Goal: Check status: Check status

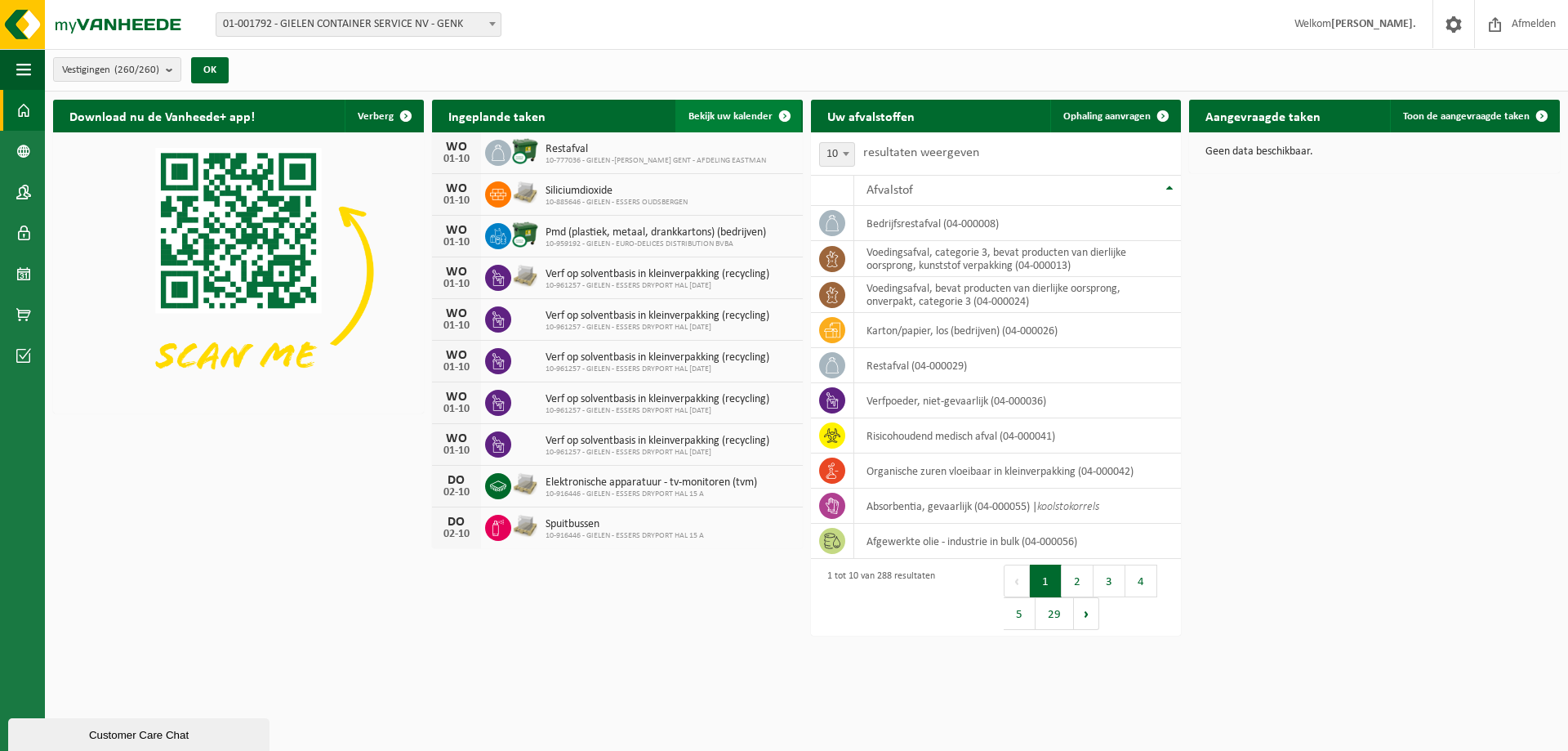
click at [731, 112] on span "Bekijk uw kalender" at bounding box center [730, 116] width 84 height 11
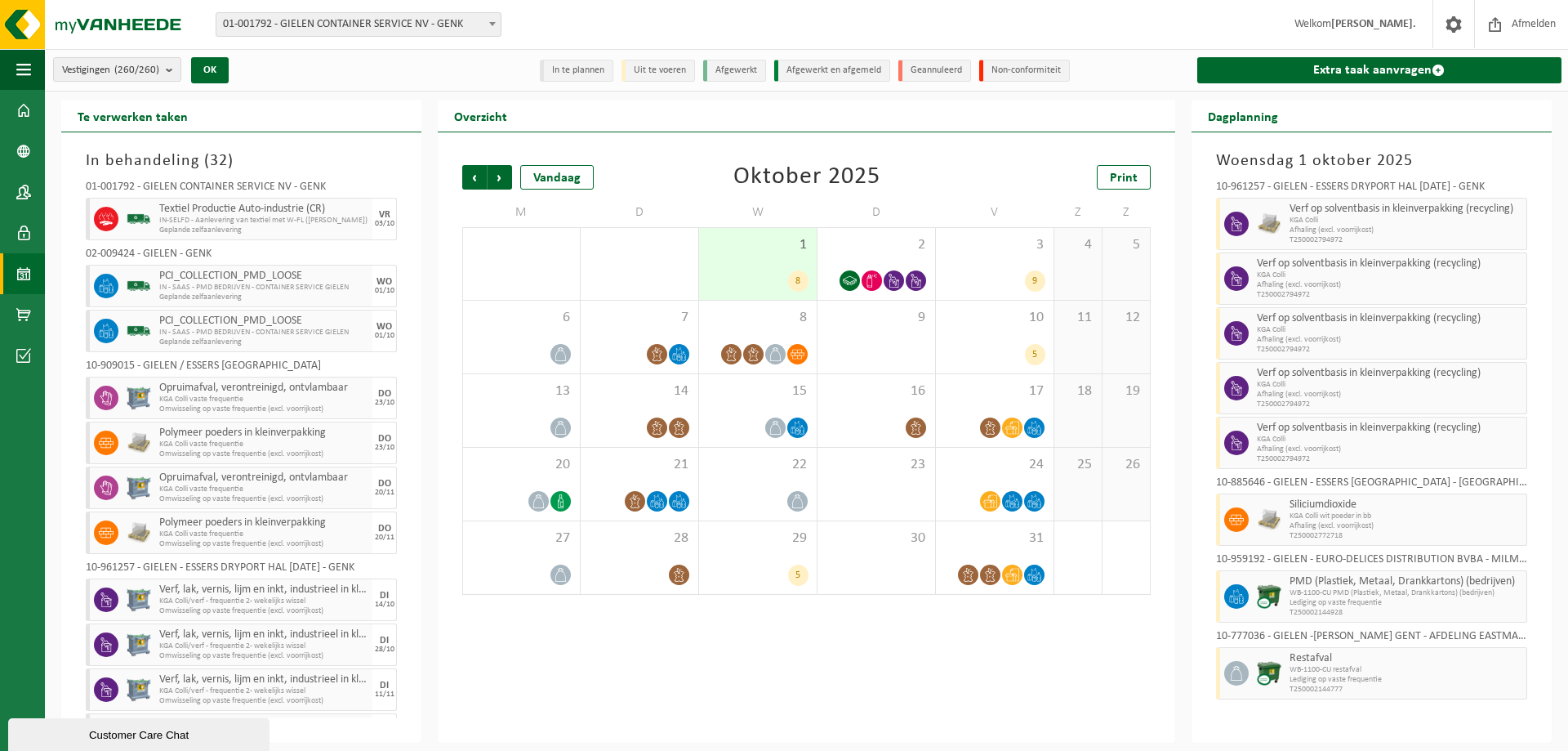
click at [276, 25] on span "01-001792 - GIELEN CONTAINER SERVICE NV - GENK" at bounding box center [358, 23] width 284 height 23
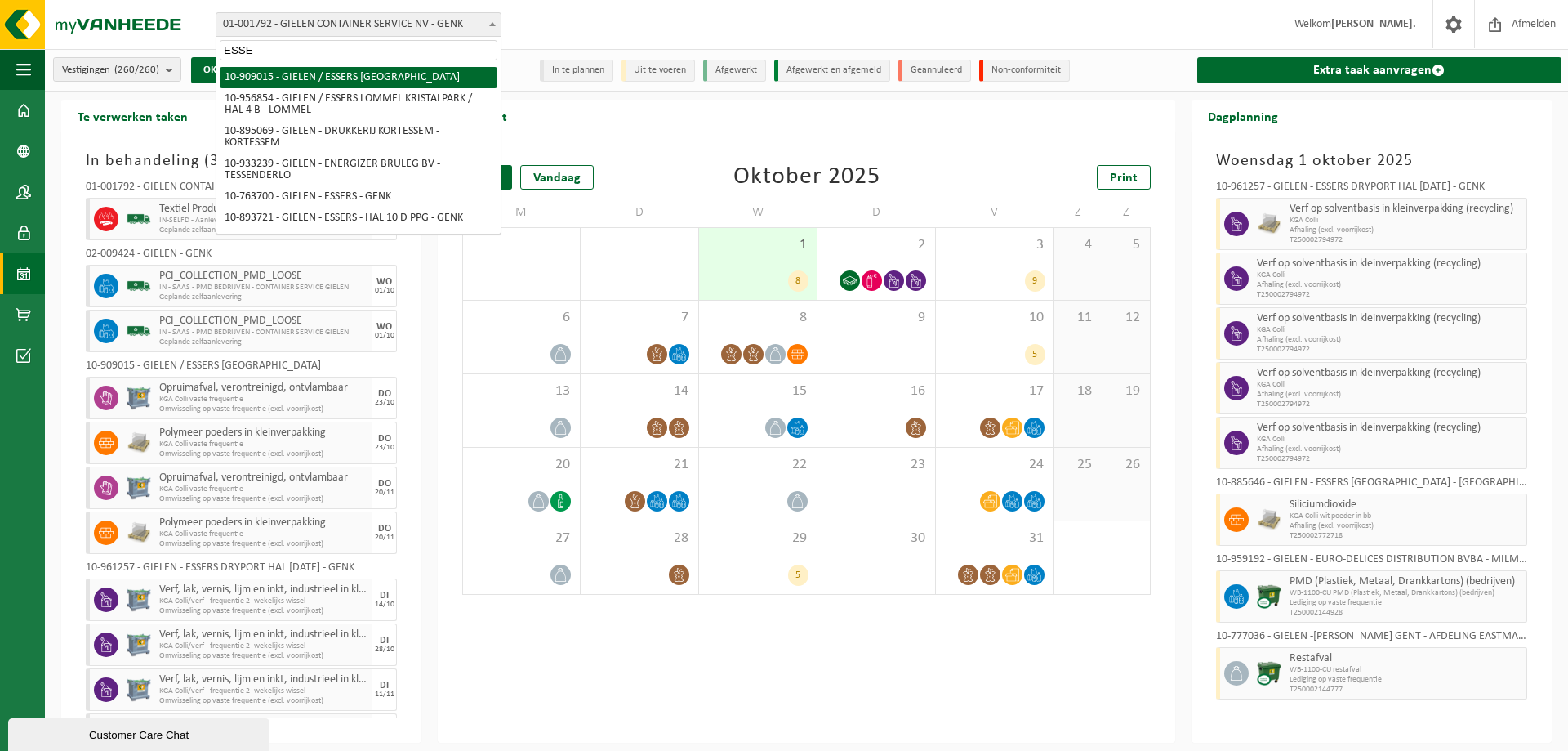
type input "ESSEN"
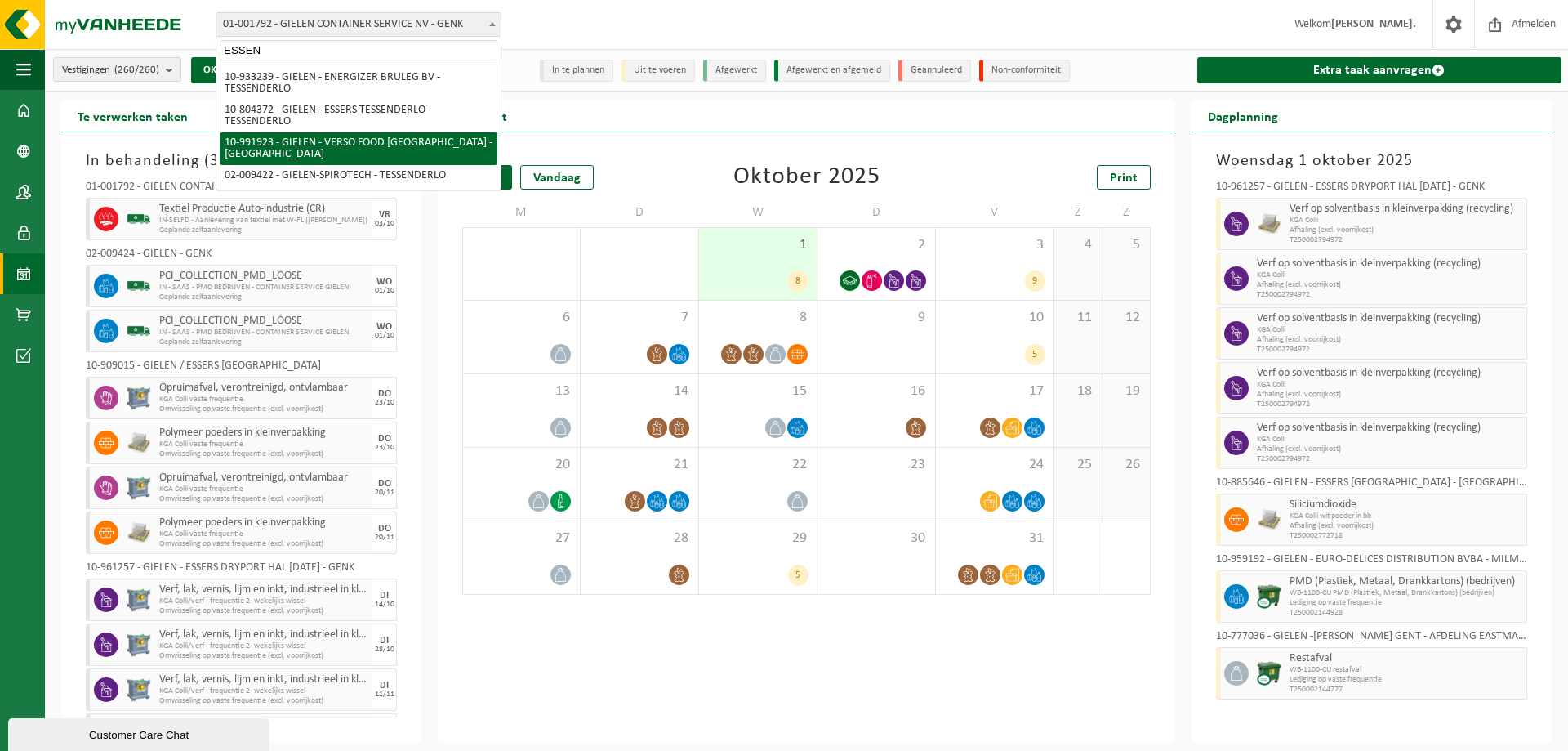
select select "170006"
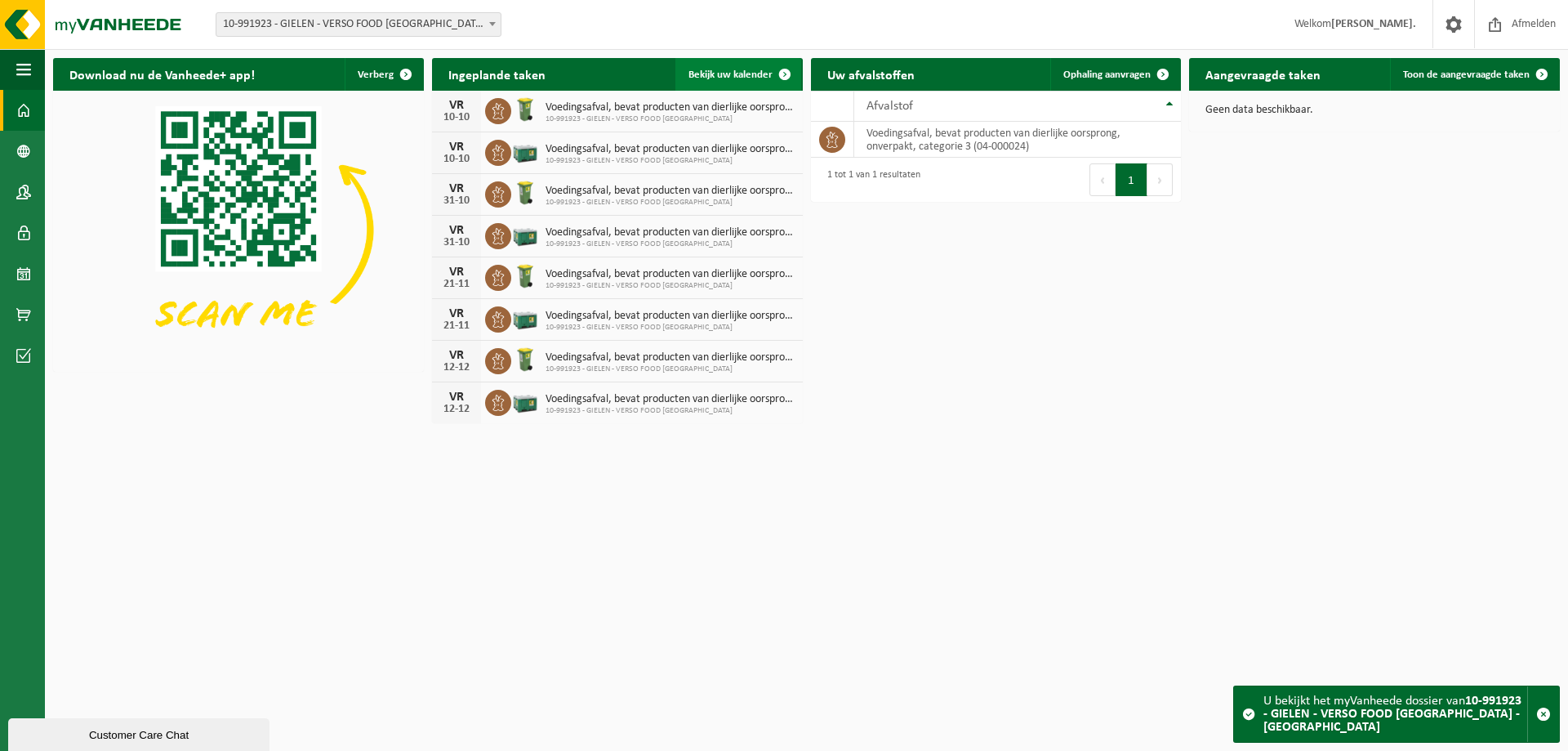
click at [753, 76] on span "Bekijk uw kalender" at bounding box center [730, 75] width 84 height 11
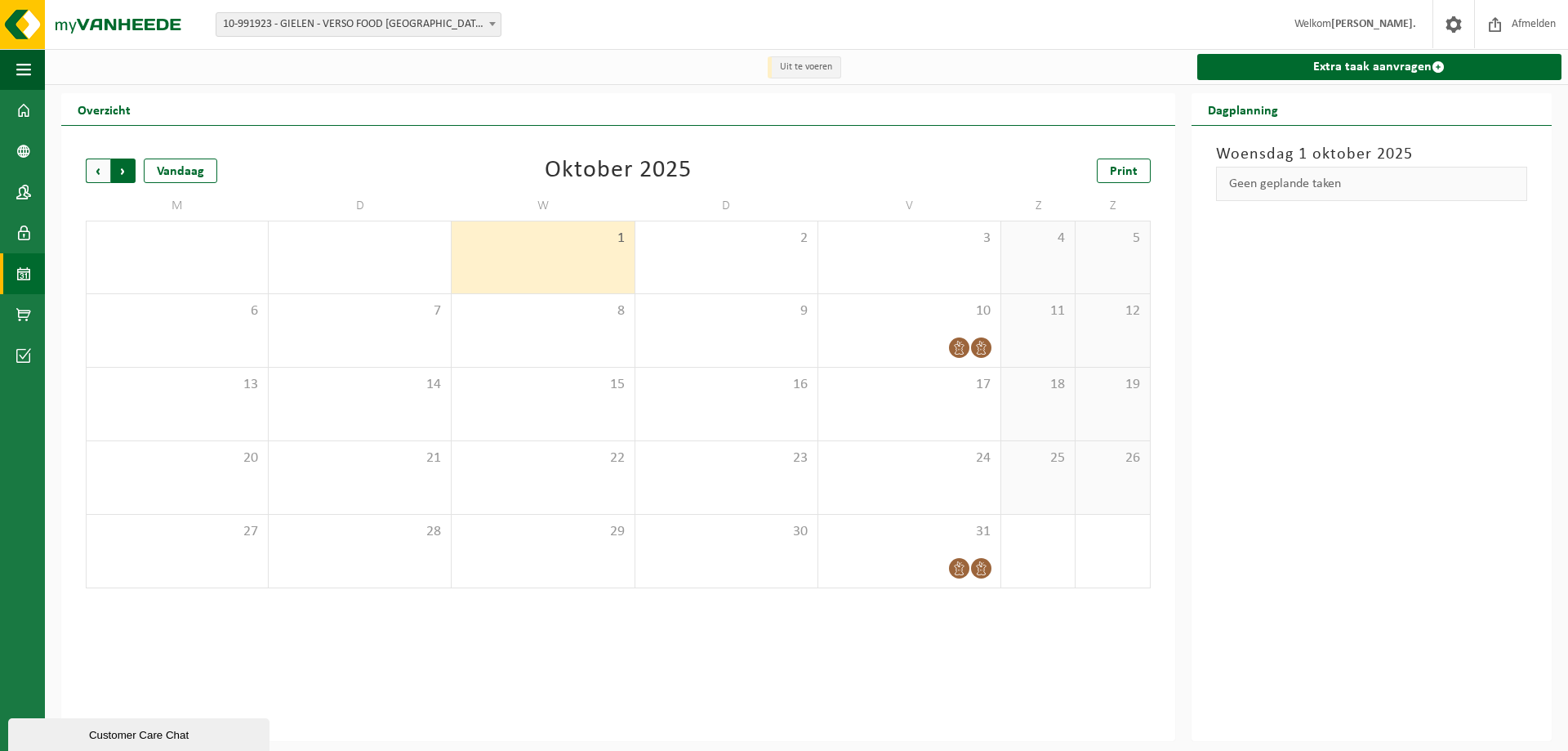
click at [100, 167] on span "Vorige" at bounding box center [97, 170] width 24 height 24
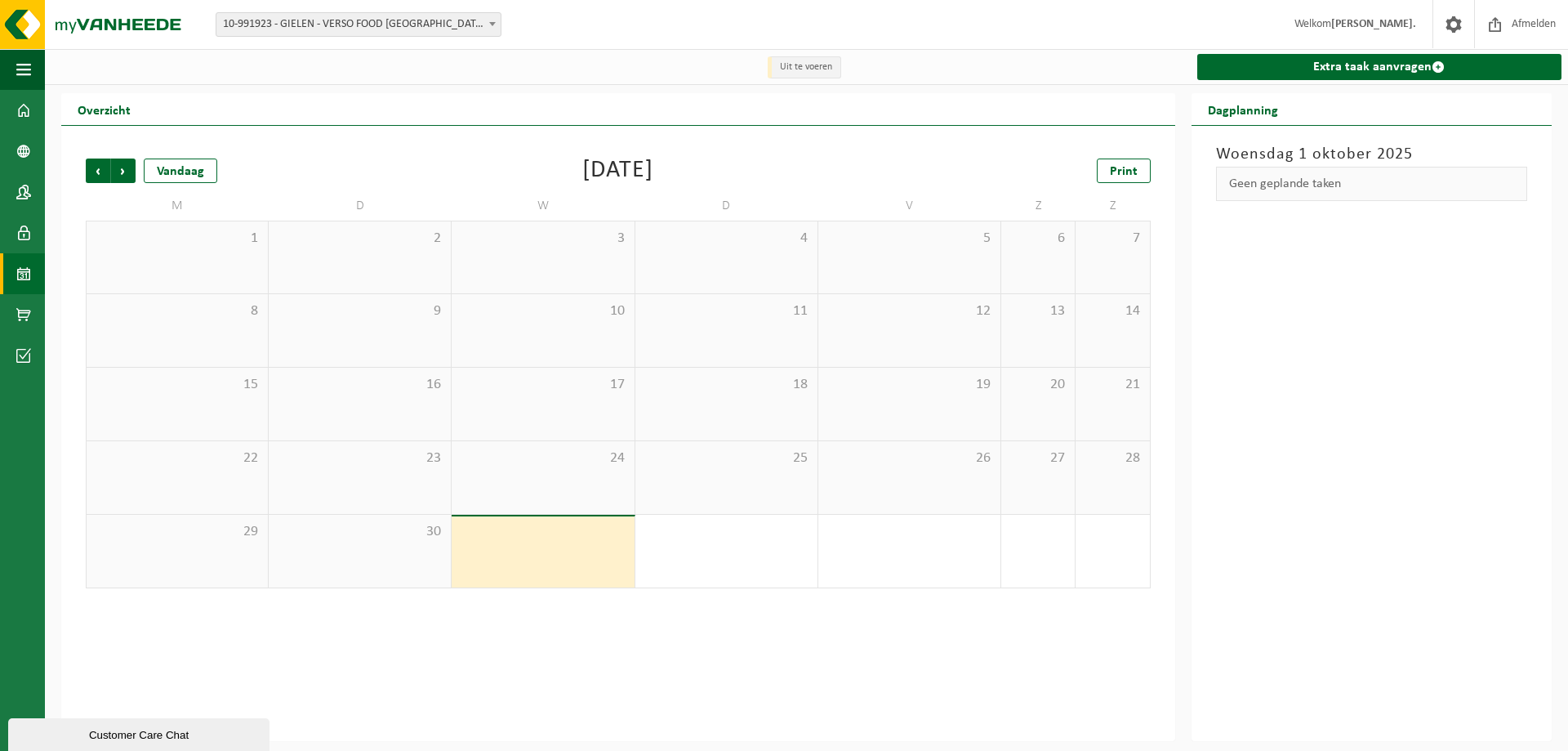
click at [100, 167] on span "Vorige" at bounding box center [97, 170] width 24 height 24
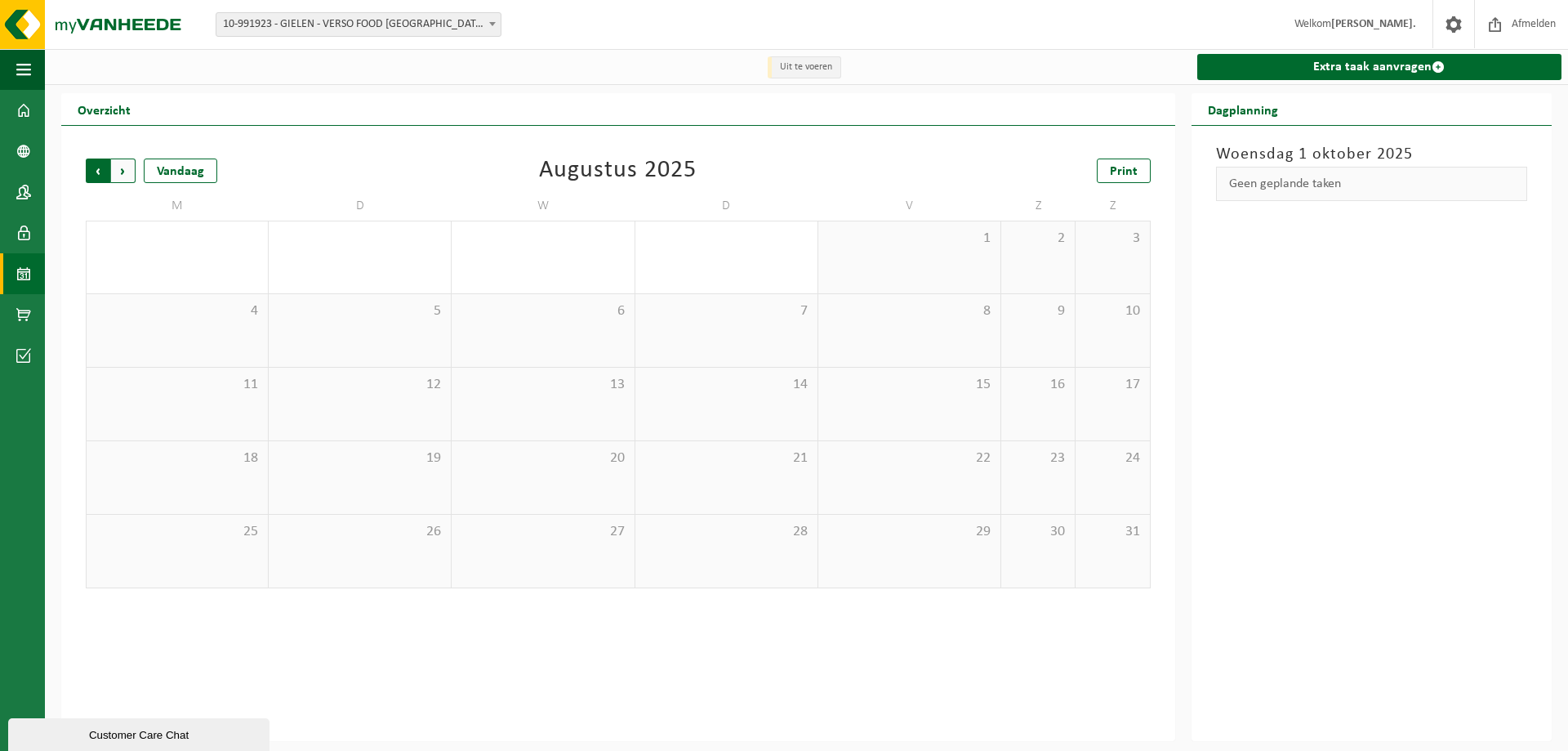
click at [126, 166] on span "Volgende" at bounding box center [123, 170] width 24 height 24
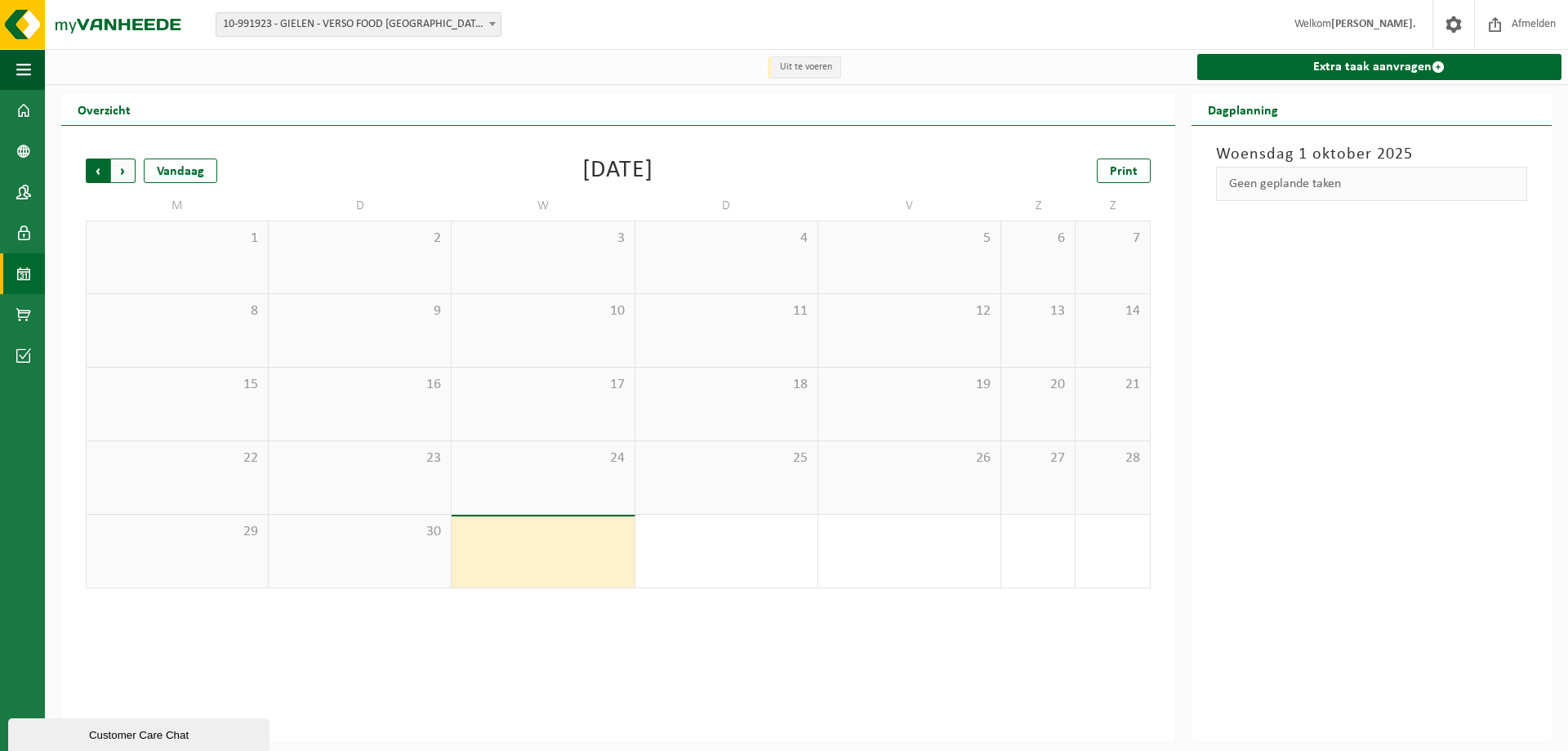
click at [125, 172] on span "Volgende" at bounding box center [123, 170] width 24 height 24
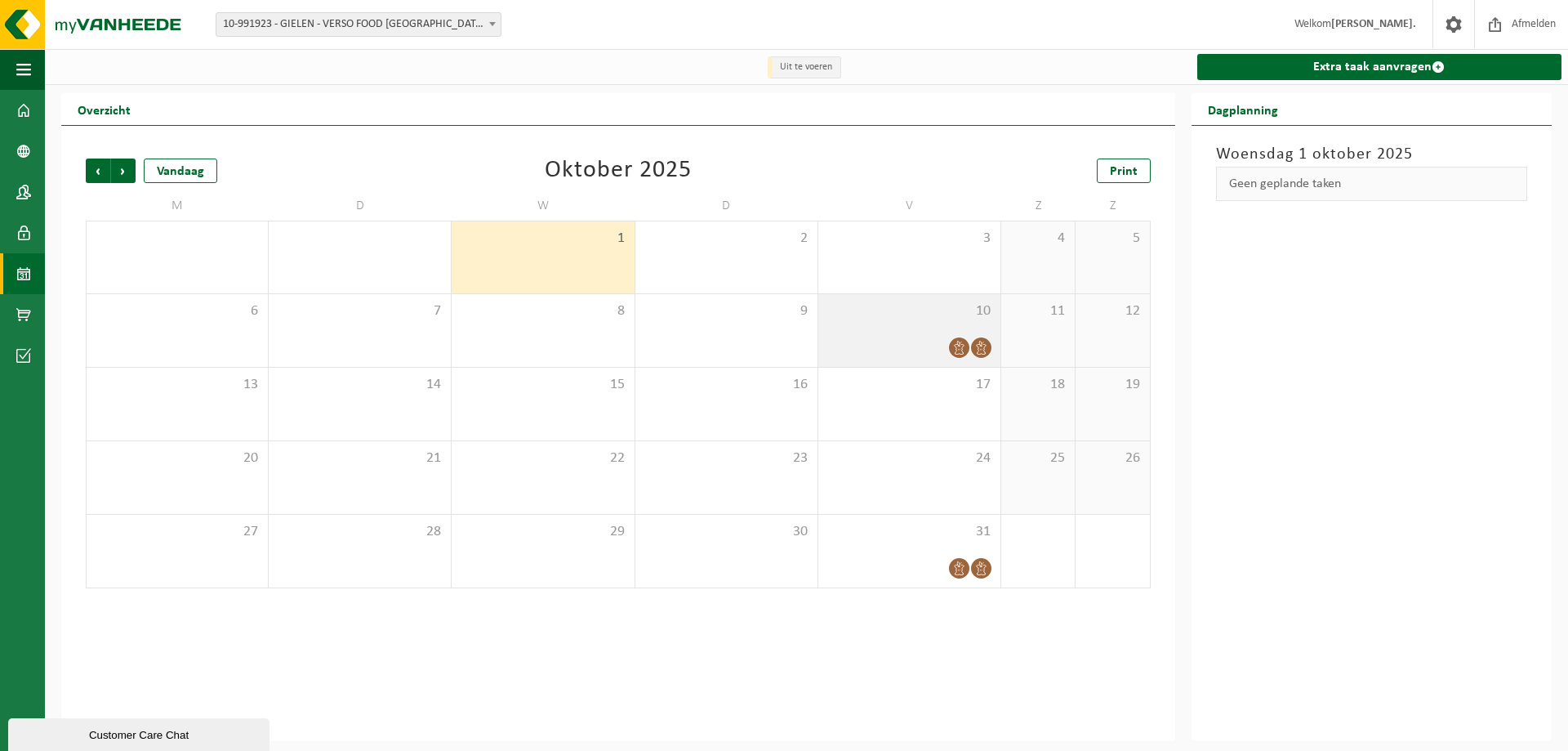
click at [876, 343] on div at bounding box center [909, 347] width 166 height 22
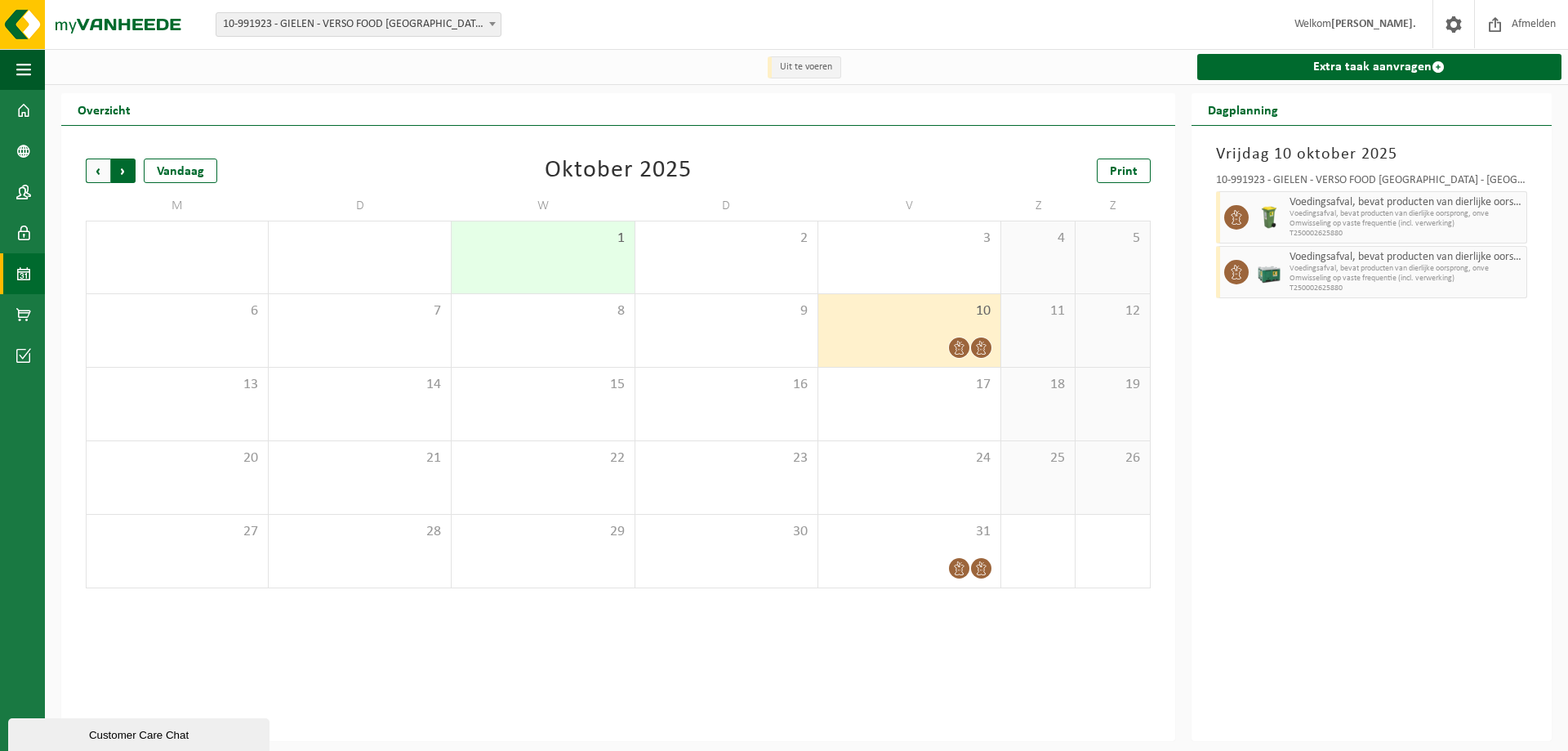
click at [103, 169] on span "Vorige" at bounding box center [97, 170] width 24 height 24
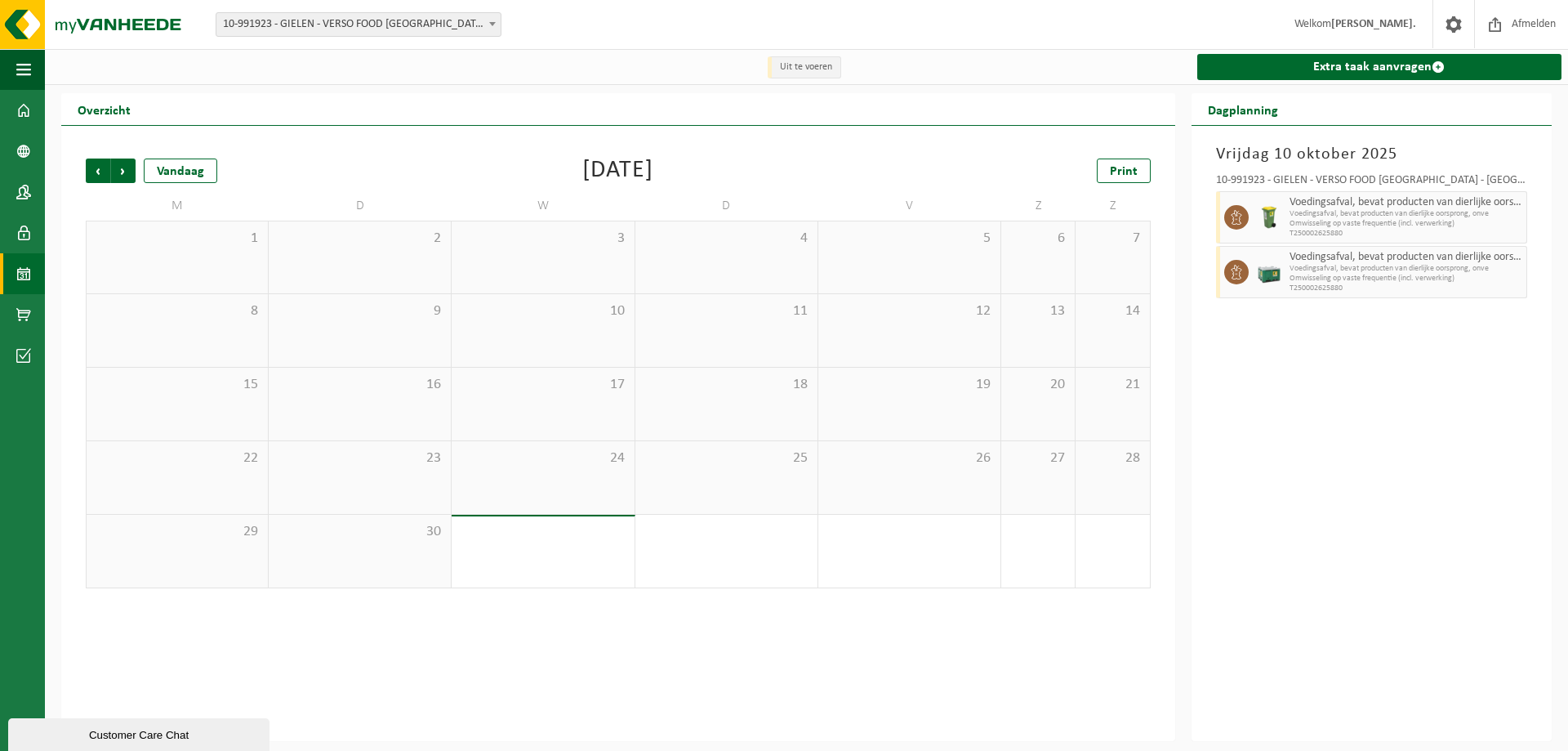
click at [388, 540] on span "30" at bounding box center [360, 532] width 166 height 18
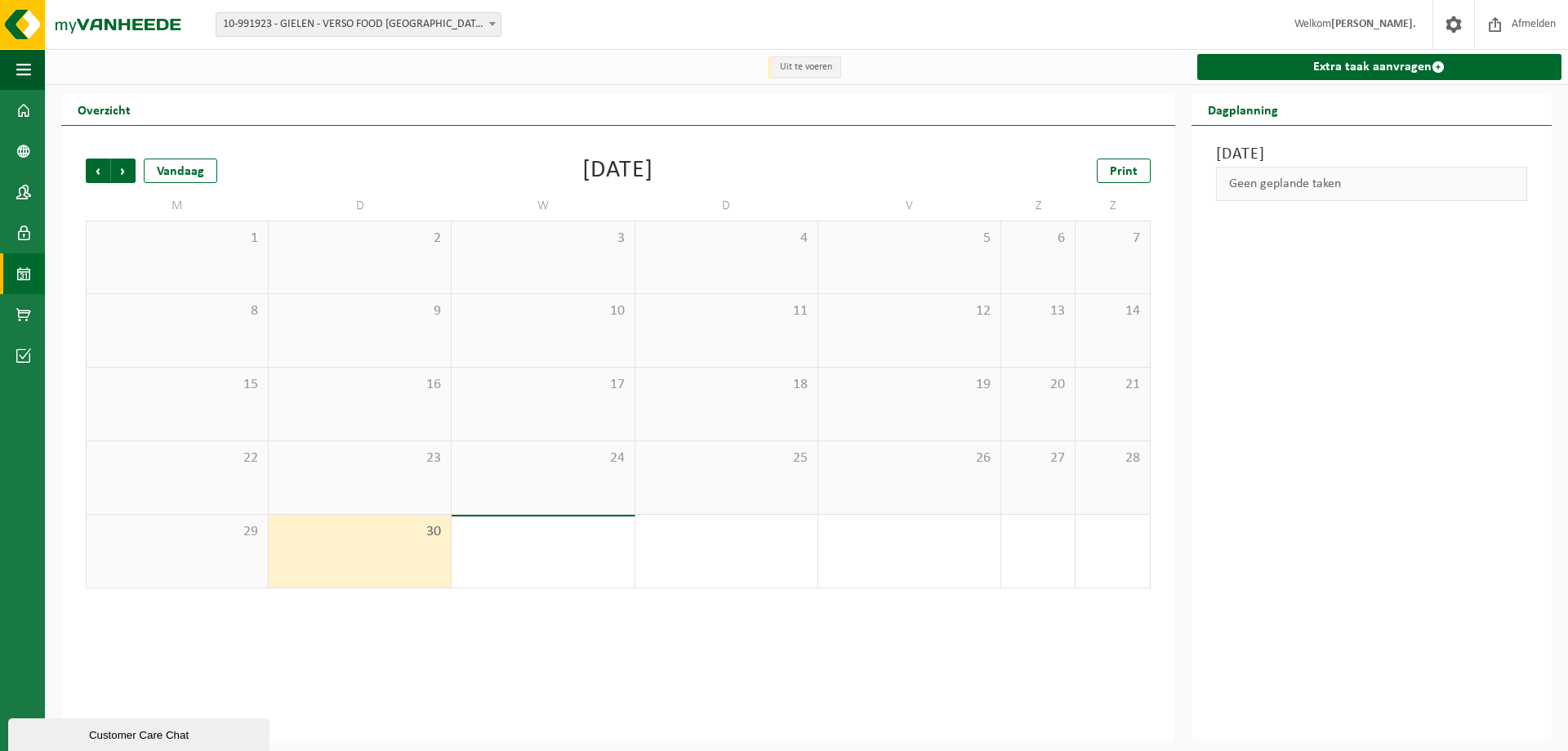
click at [224, 536] on span "29" at bounding box center [177, 532] width 165 height 18
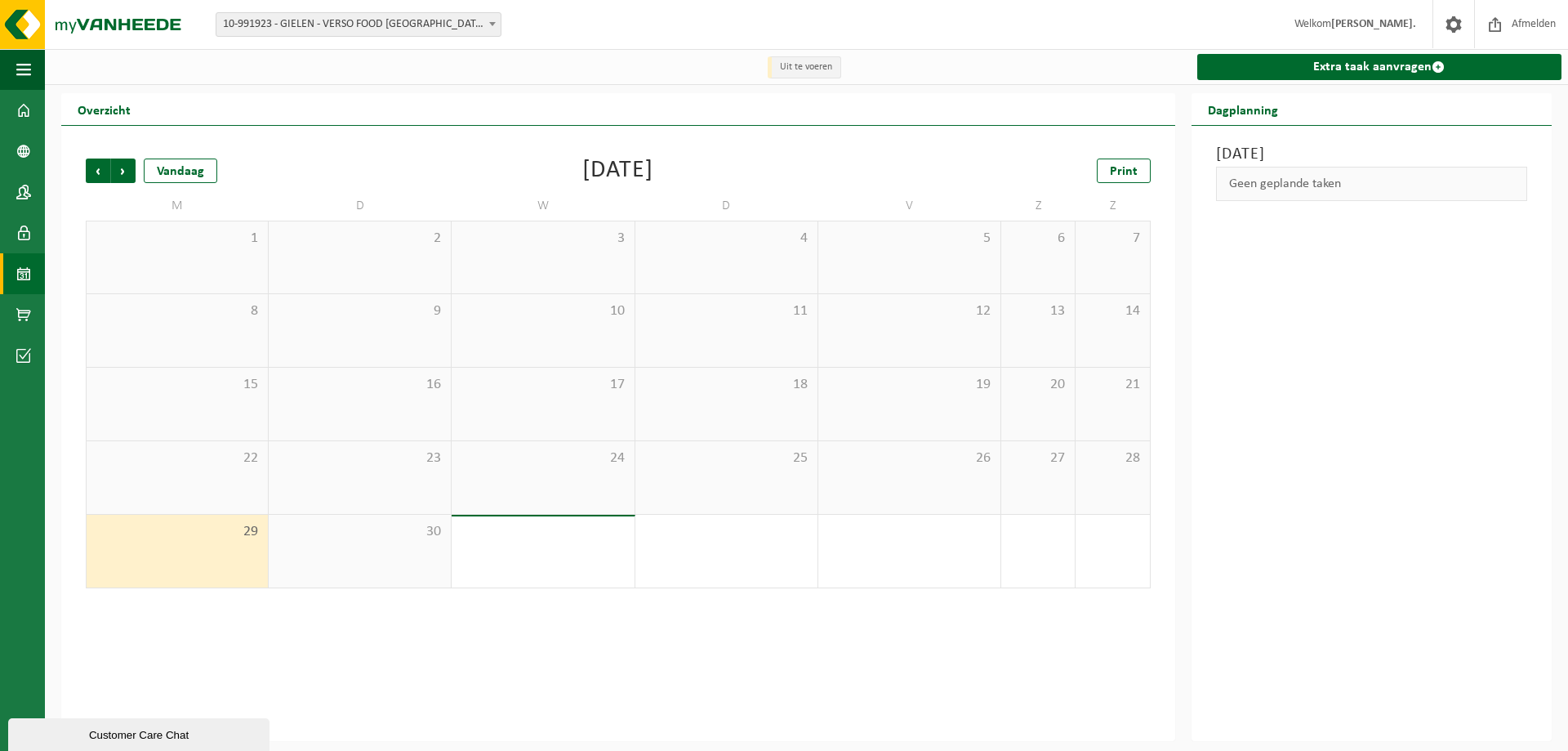
click at [230, 485] on div "22" at bounding box center [177, 477] width 181 height 73
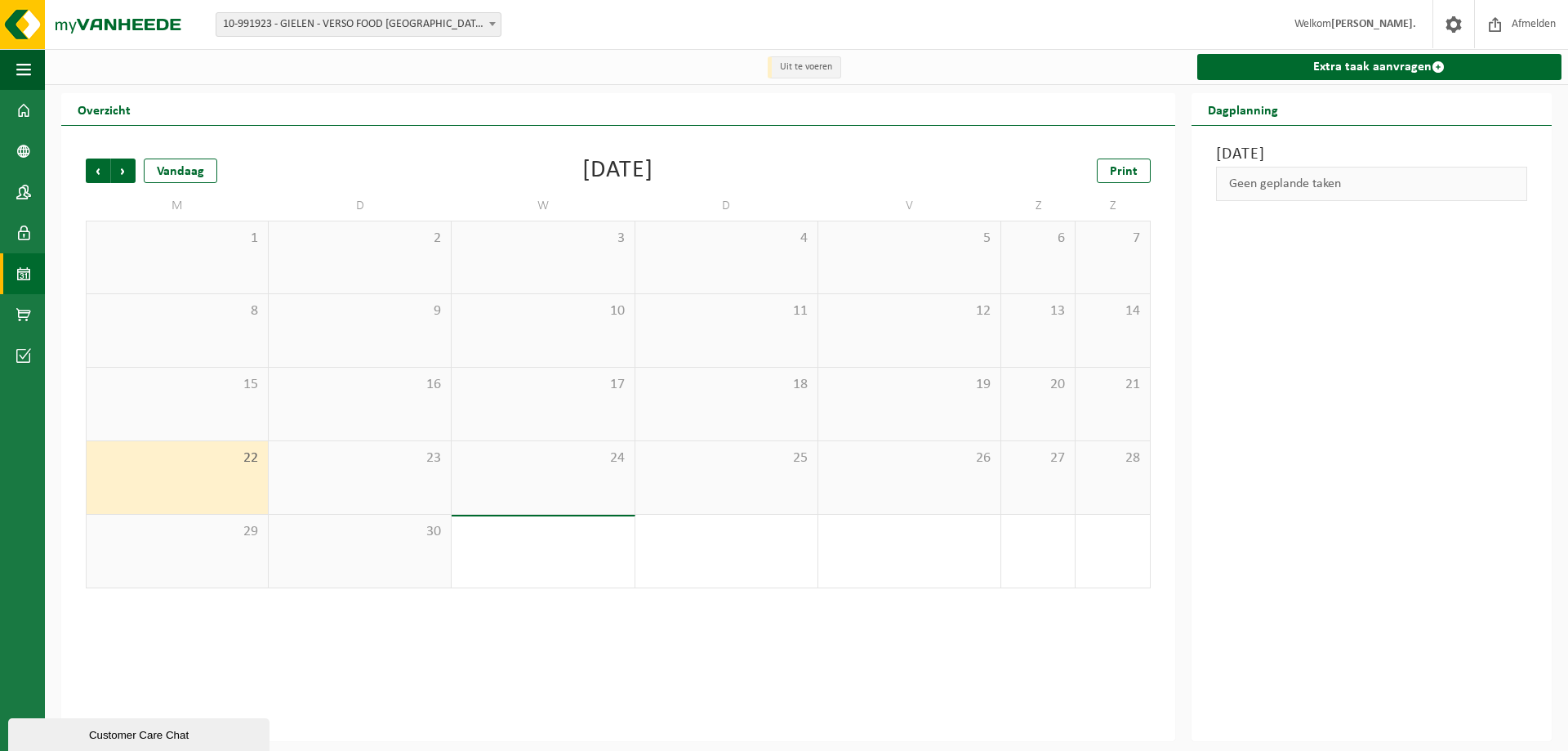
drag, startPoint x: 328, startPoint y: 479, endPoint x: 357, endPoint y: 479, distance: 29.0
click at [329, 479] on div "23" at bounding box center [360, 477] width 182 height 73
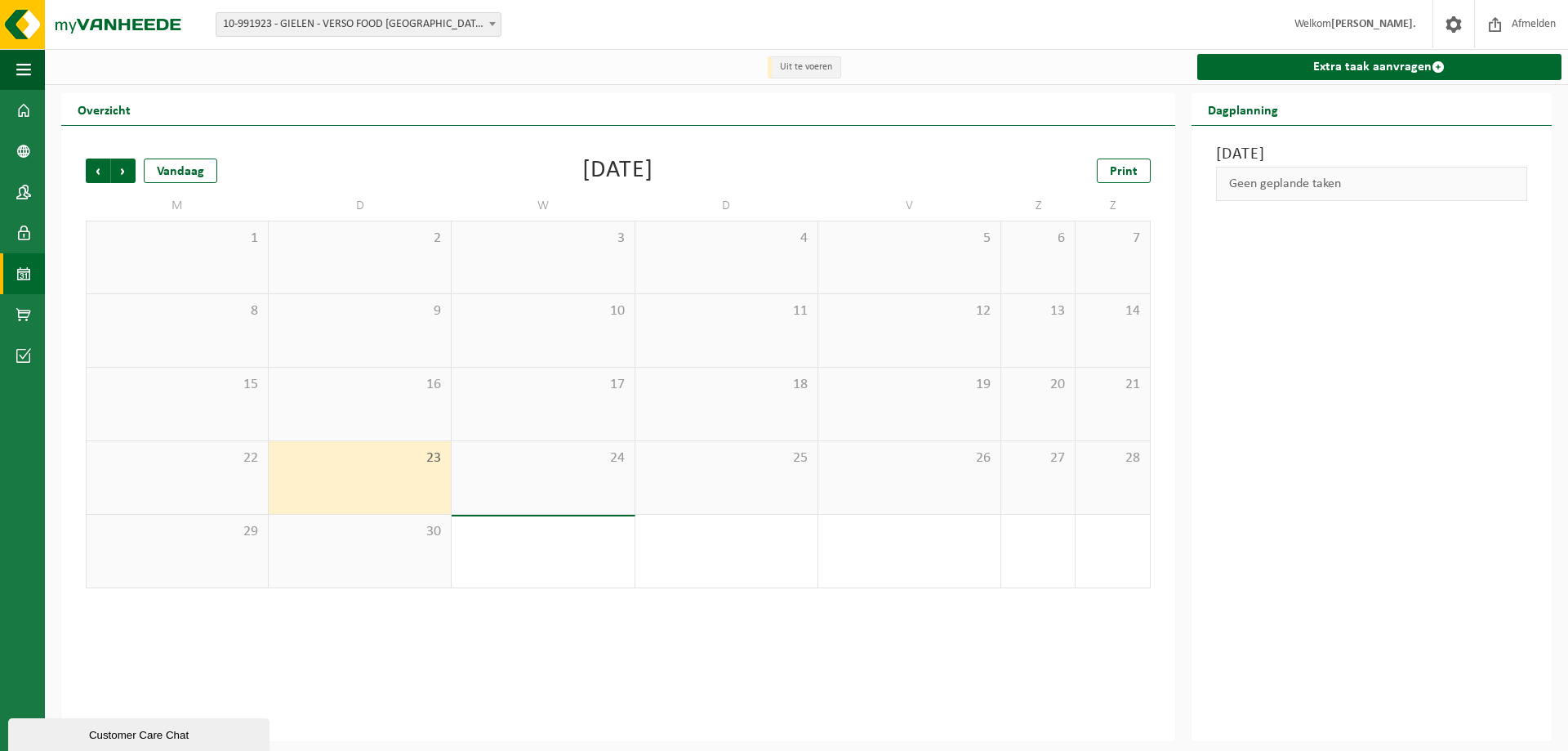
click at [544, 475] on div "24" at bounding box center [542, 477] width 182 height 73
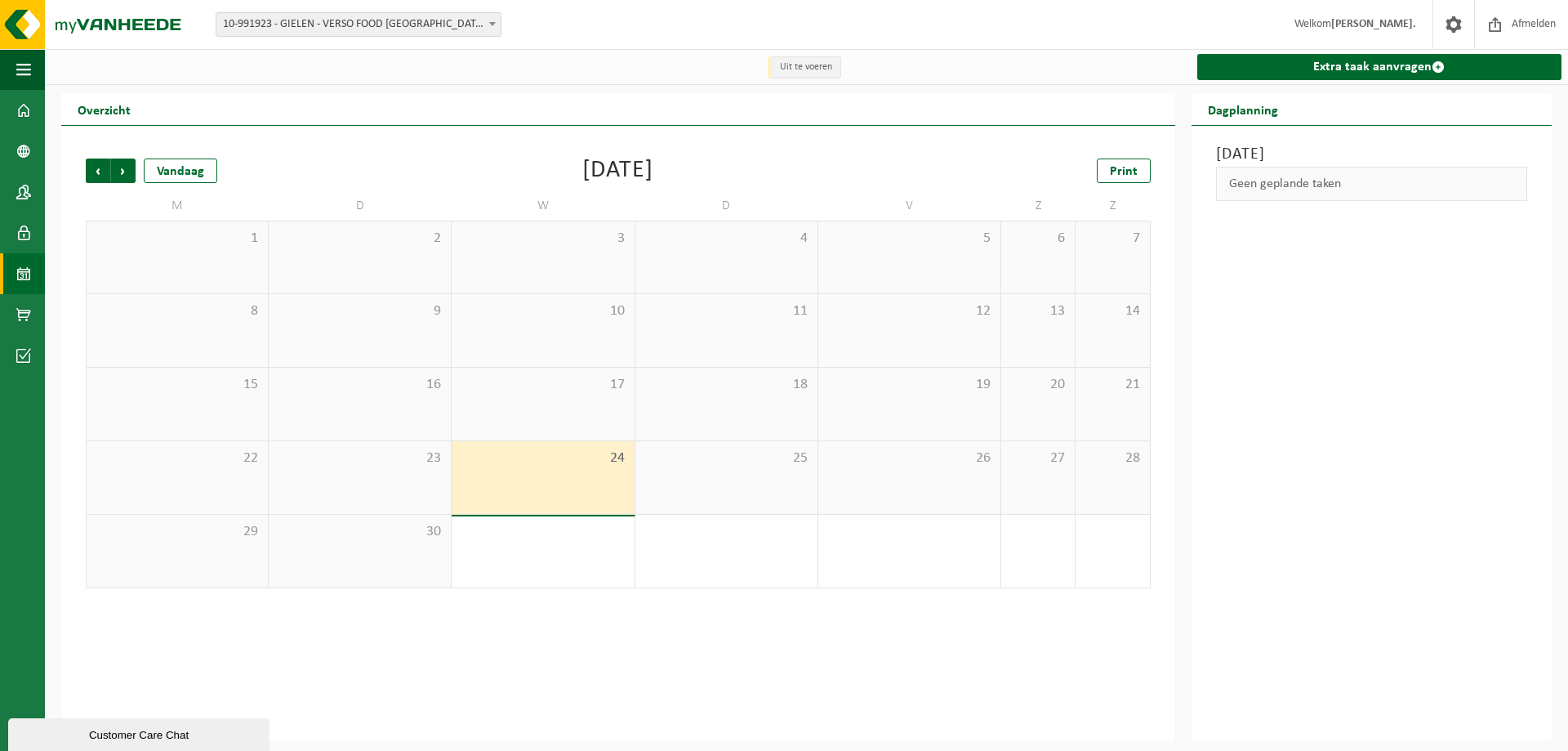
click at [690, 463] on span "25" at bounding box center [726, 458] width 166 height 18
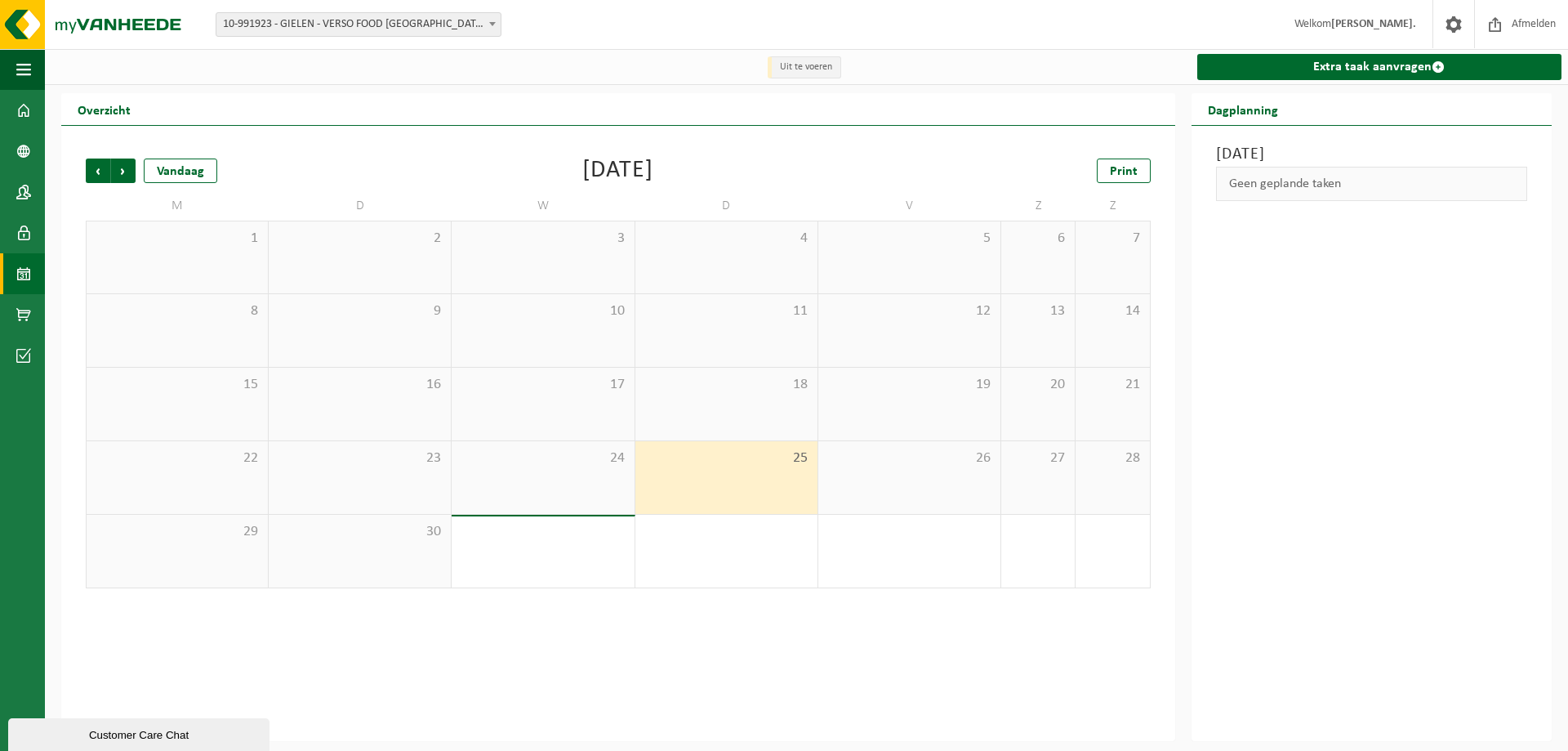
click at [886, 472] on div "26" at bounding box center [909, 477] width 182 height 73
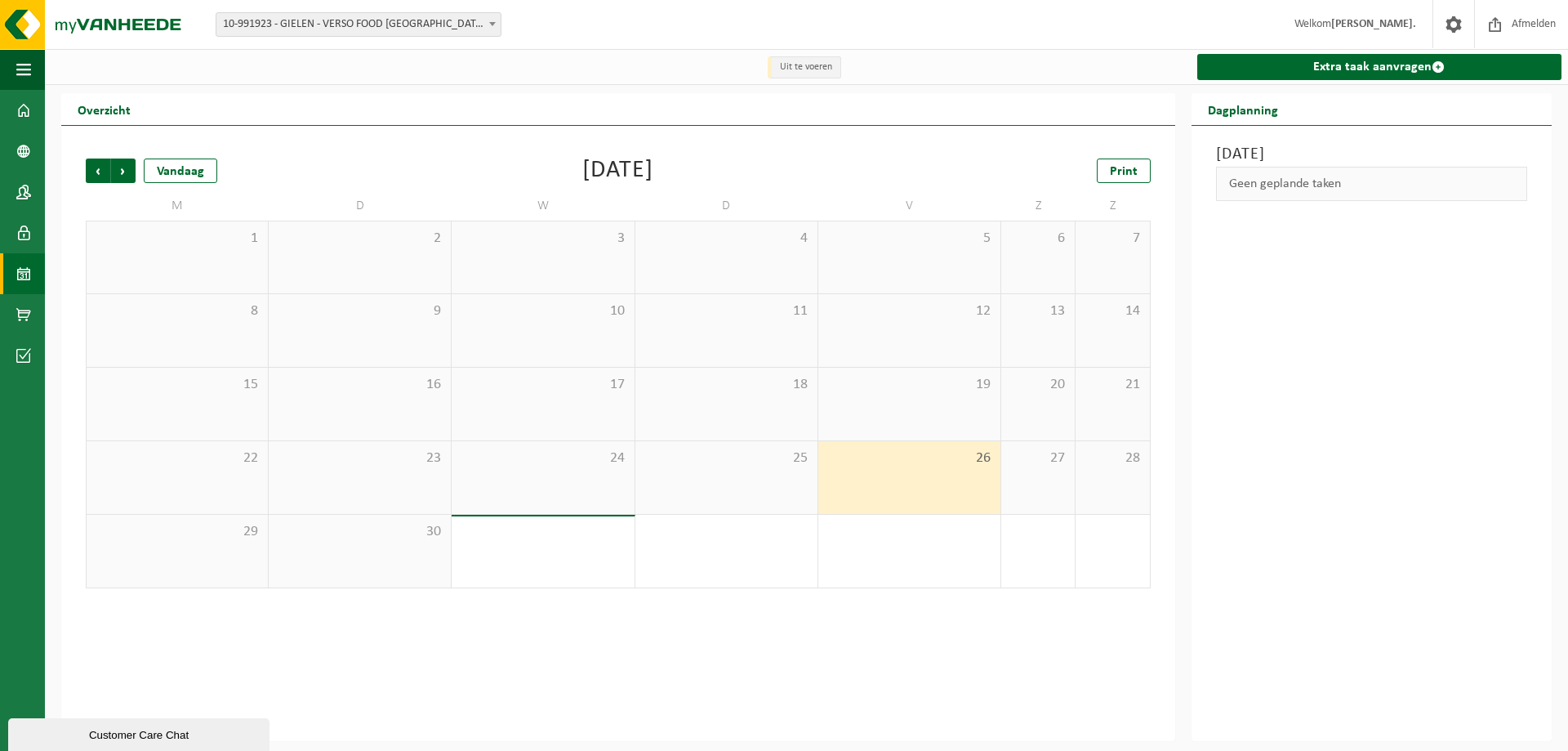
drag, startPoint x: 954, startPoint y: 428, endPoint x: 929, endPoint y: 389, distance: 46.3
click at [953, 427] on div "19" at bounding box center [909, 404] width 182 height 73
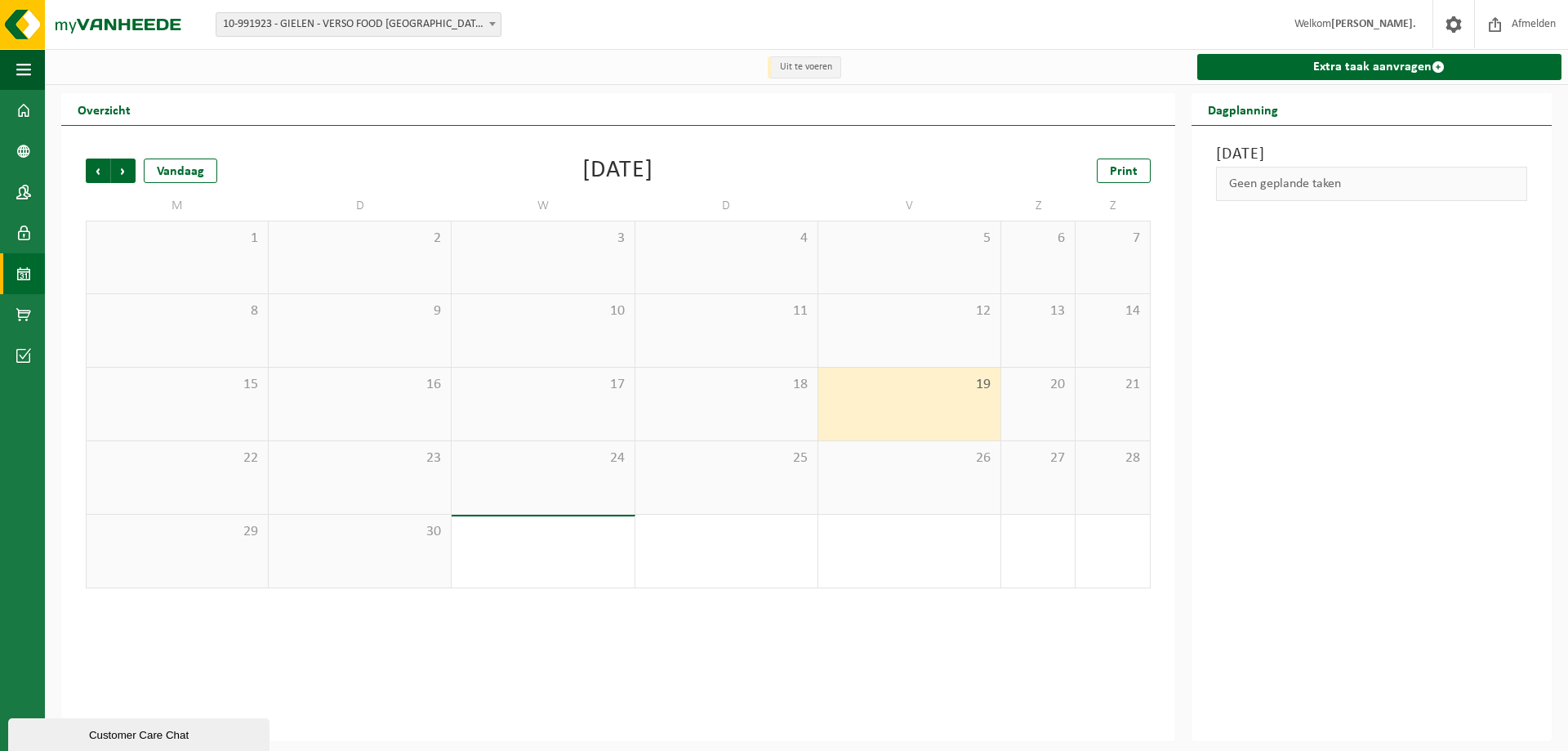
click at [760, 392] on span "18" at bounding box center [726, 385] width 166 height 18
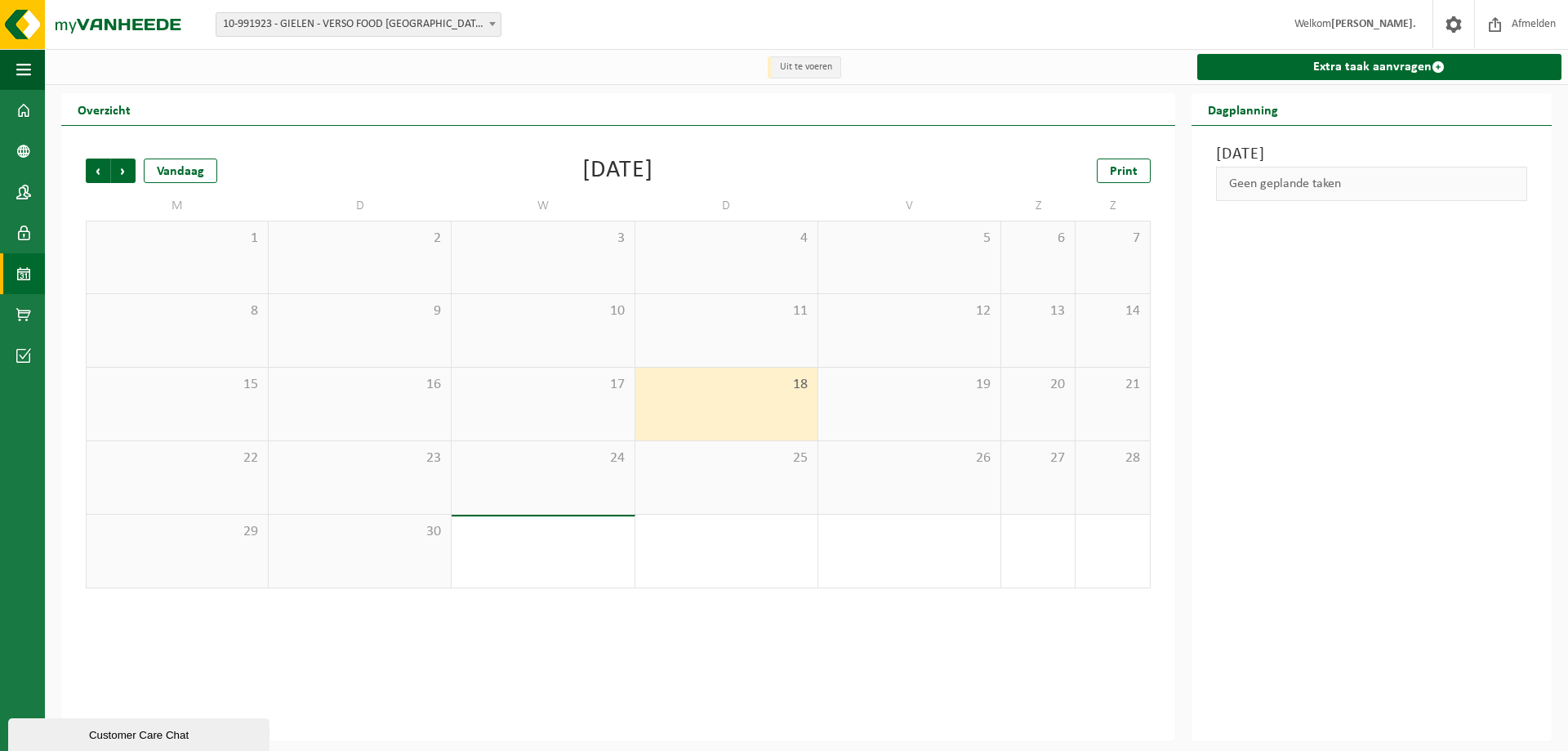
click at [526, 377] on span "17" at bounding box center [542, 385] width 166 height 18
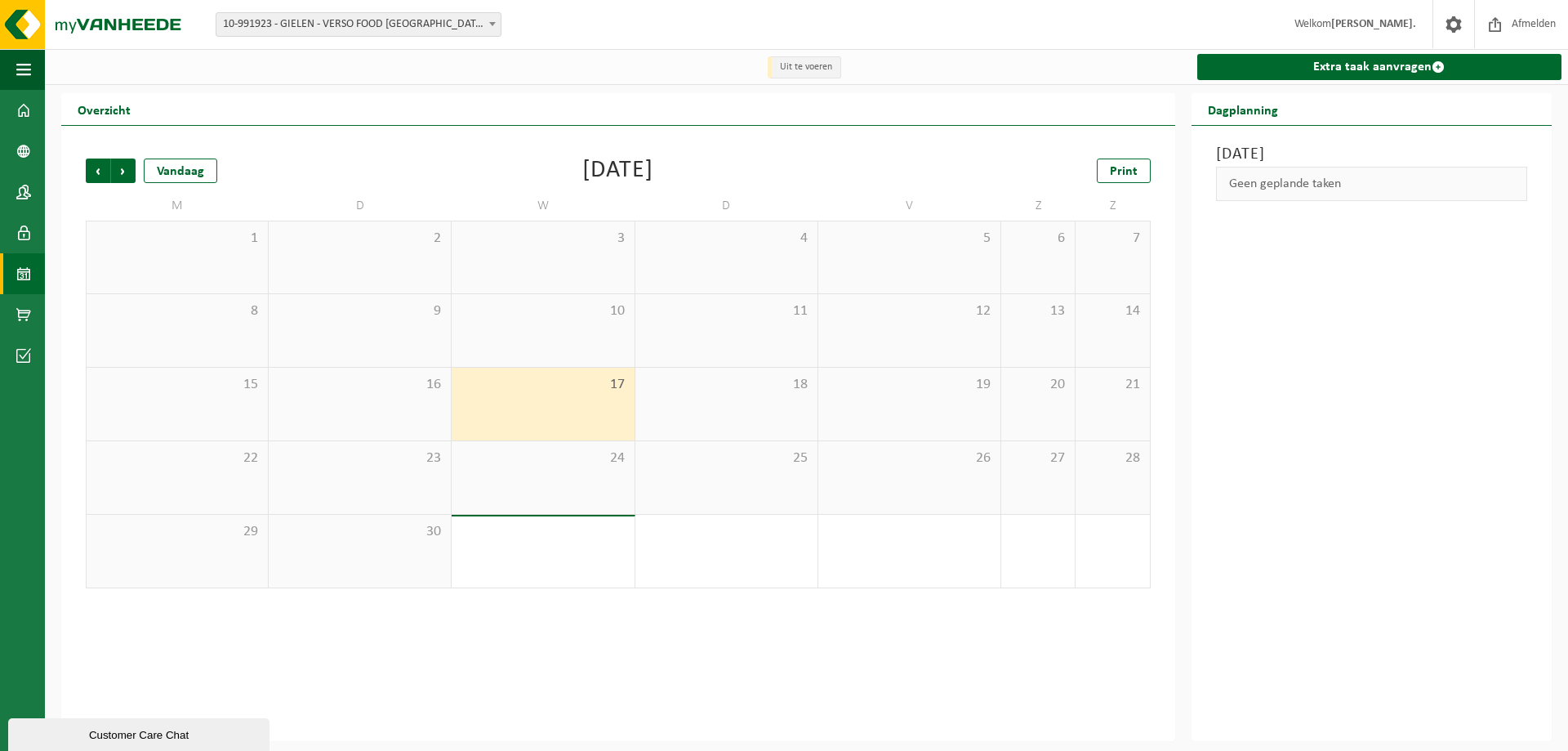
click at [406, 398] on div "16" at bounding box center [360, 404] width 182 height 73
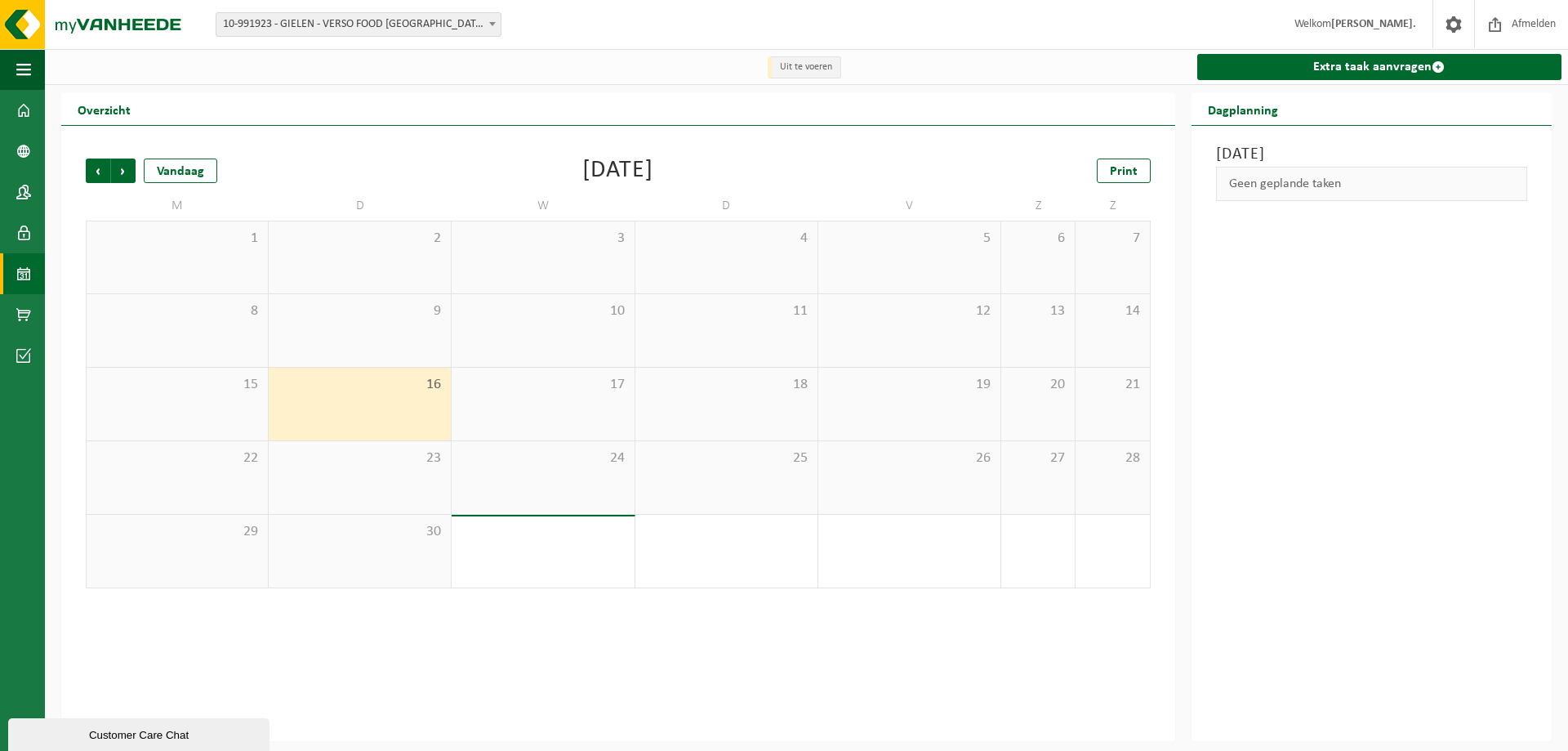
click at [274, 391] on div "16" at bounding box center [360, 404] width 182 height 73
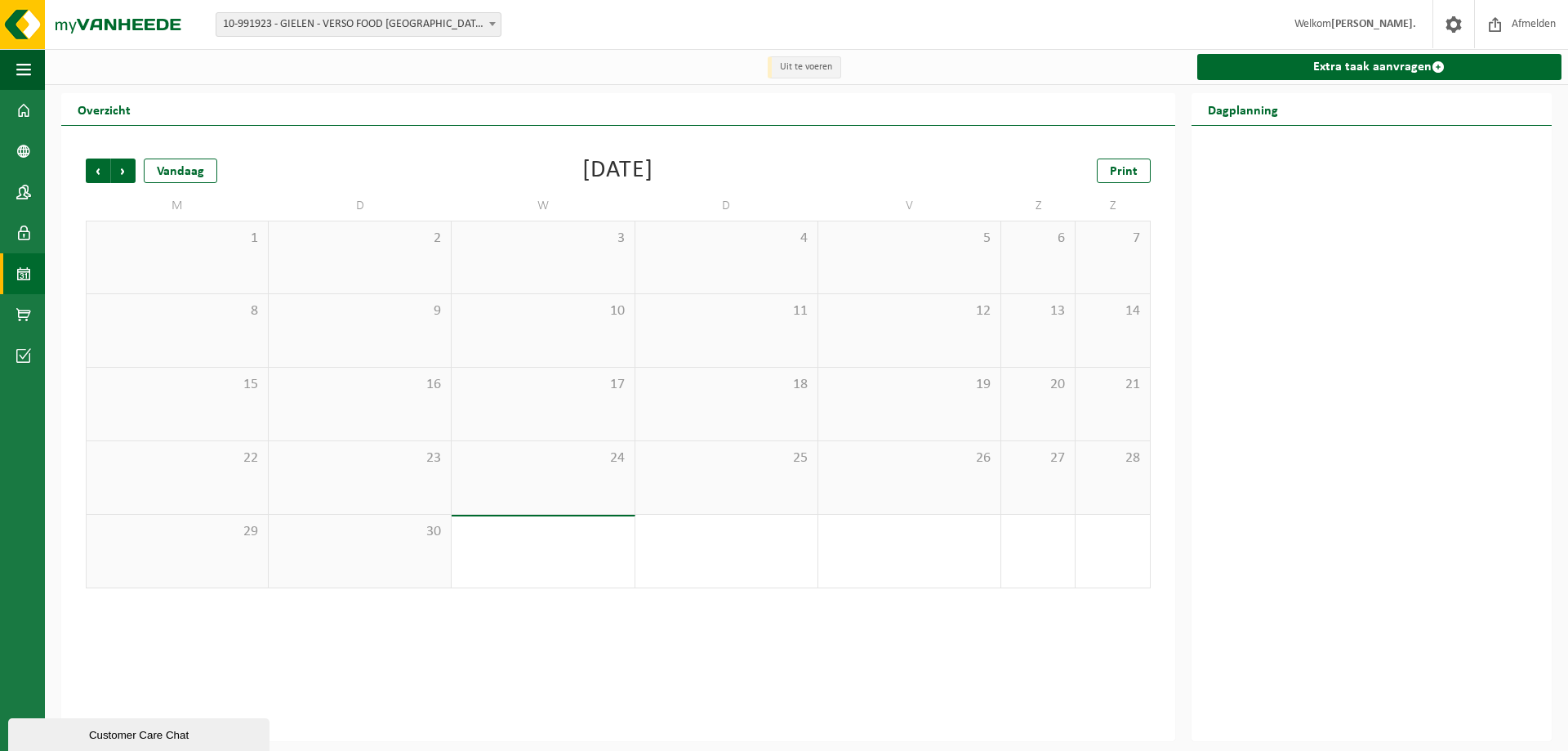
click at [223, 393] on span "15" at bounding box center [177, 385] width 165 height 18
click at [240, 333] on div "8" at bounding box center [177, 330] width 181 height 73
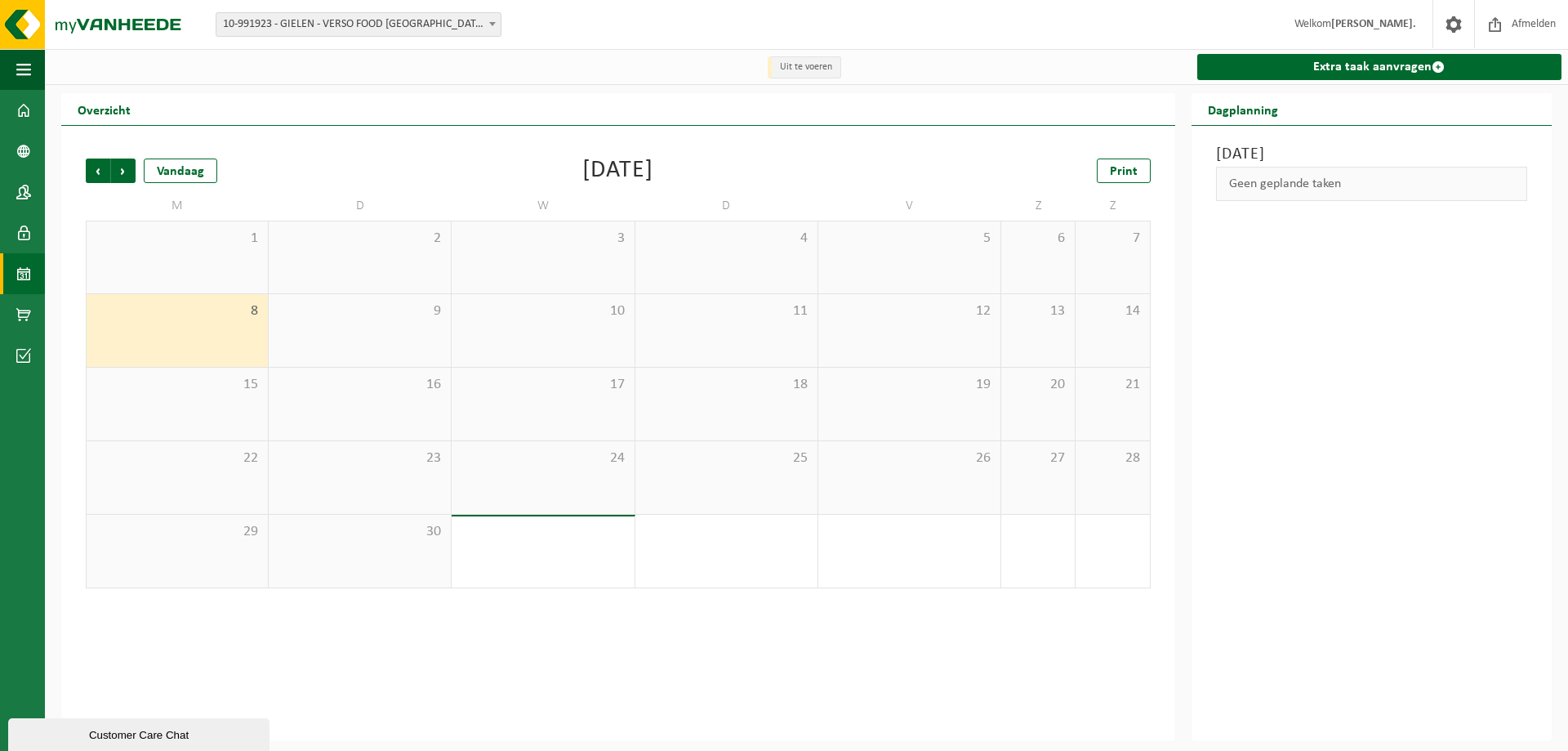
drag, startPoint x: 321, startPoint y: 321, endPoint x: 427, endPoint y: 321, distance: 106.0
click at [325, 320] on span "9" at bounding box center [360, 311] width 166 height 18
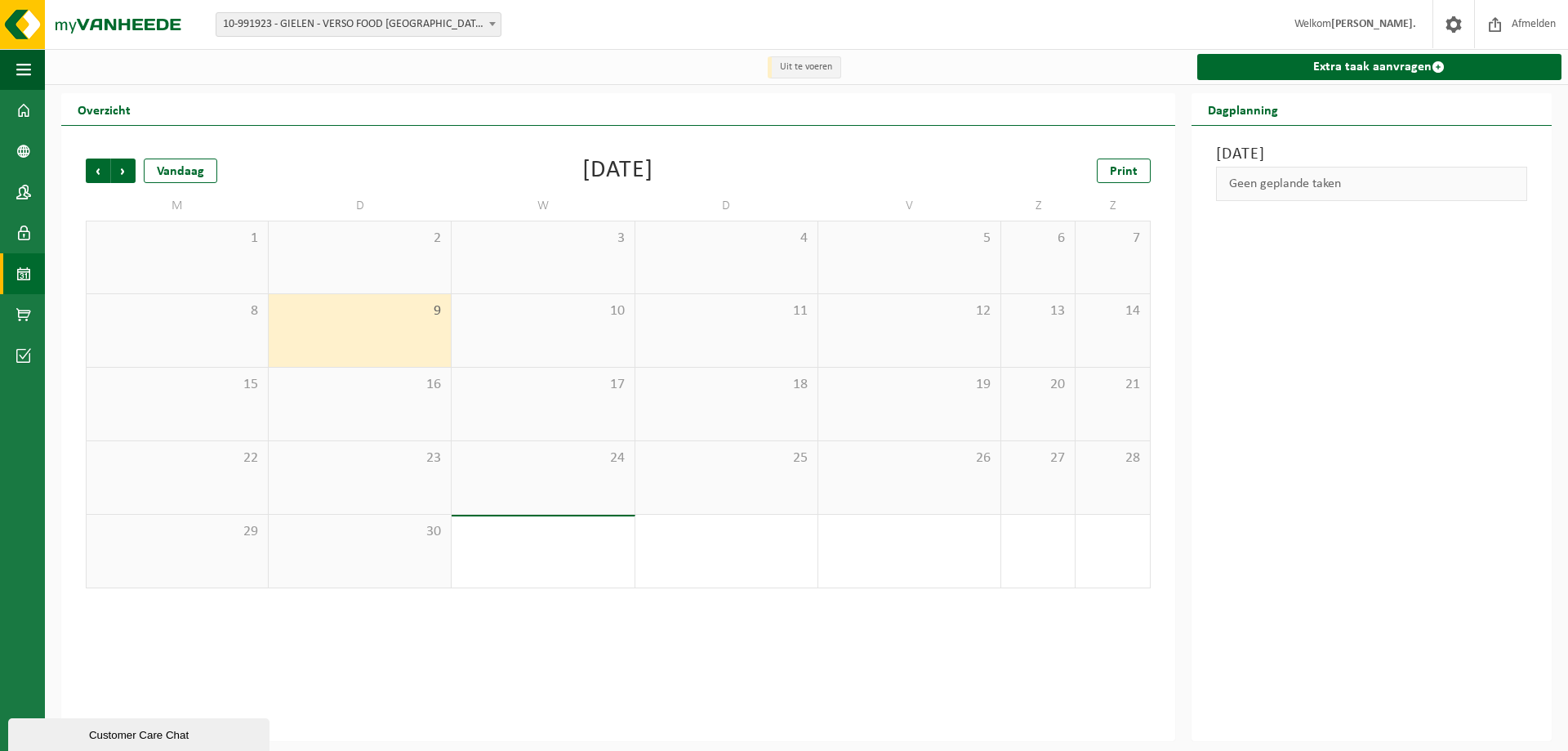
click at [570, 320] on span "10" at bounding box center [542, 311] width 166 height 18
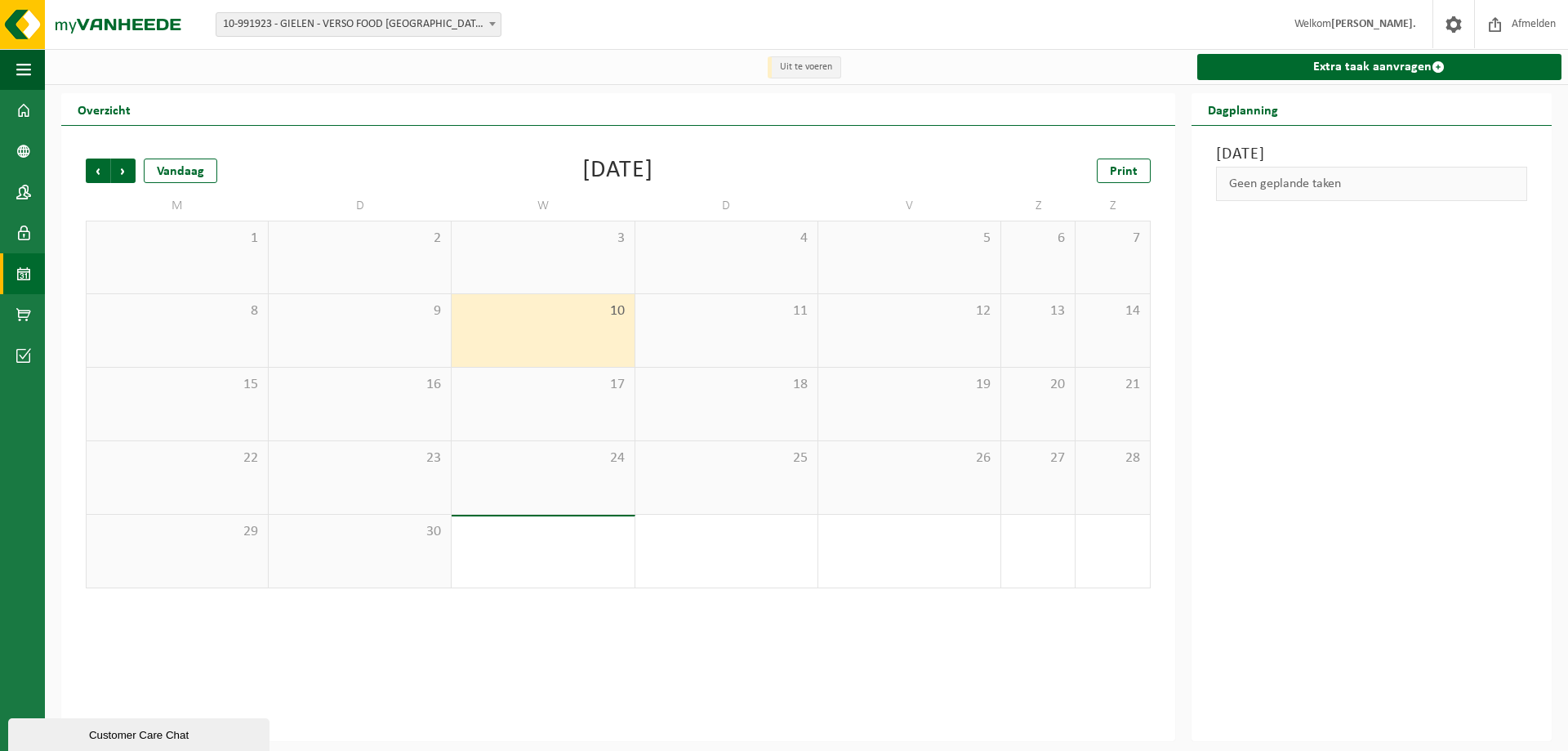
click at [718, 319] on span "11" at bounding box center [726, 311] width 166 height 18
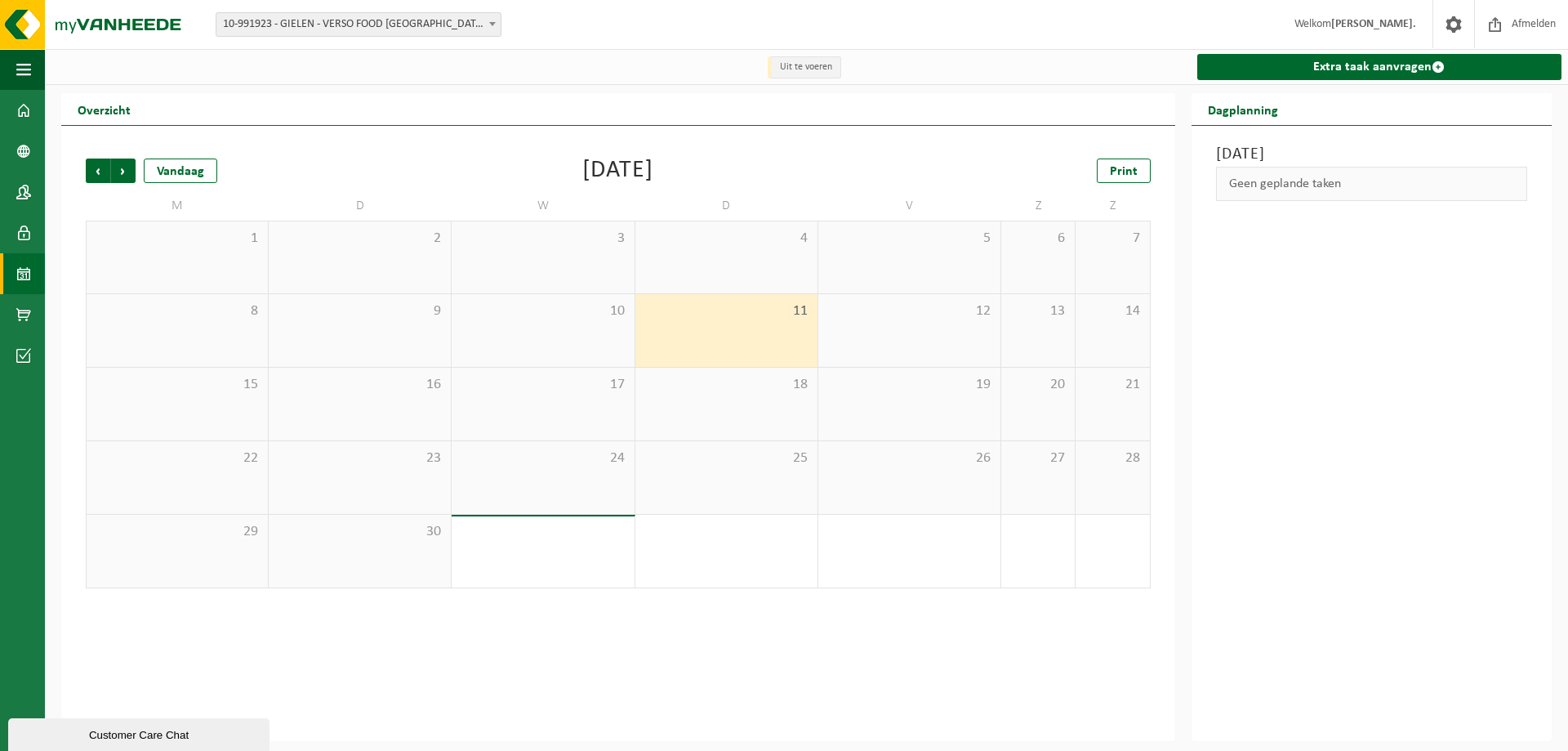
click at [949, 329] on div "12" at bounding box center [909, 330] width 182 height 73
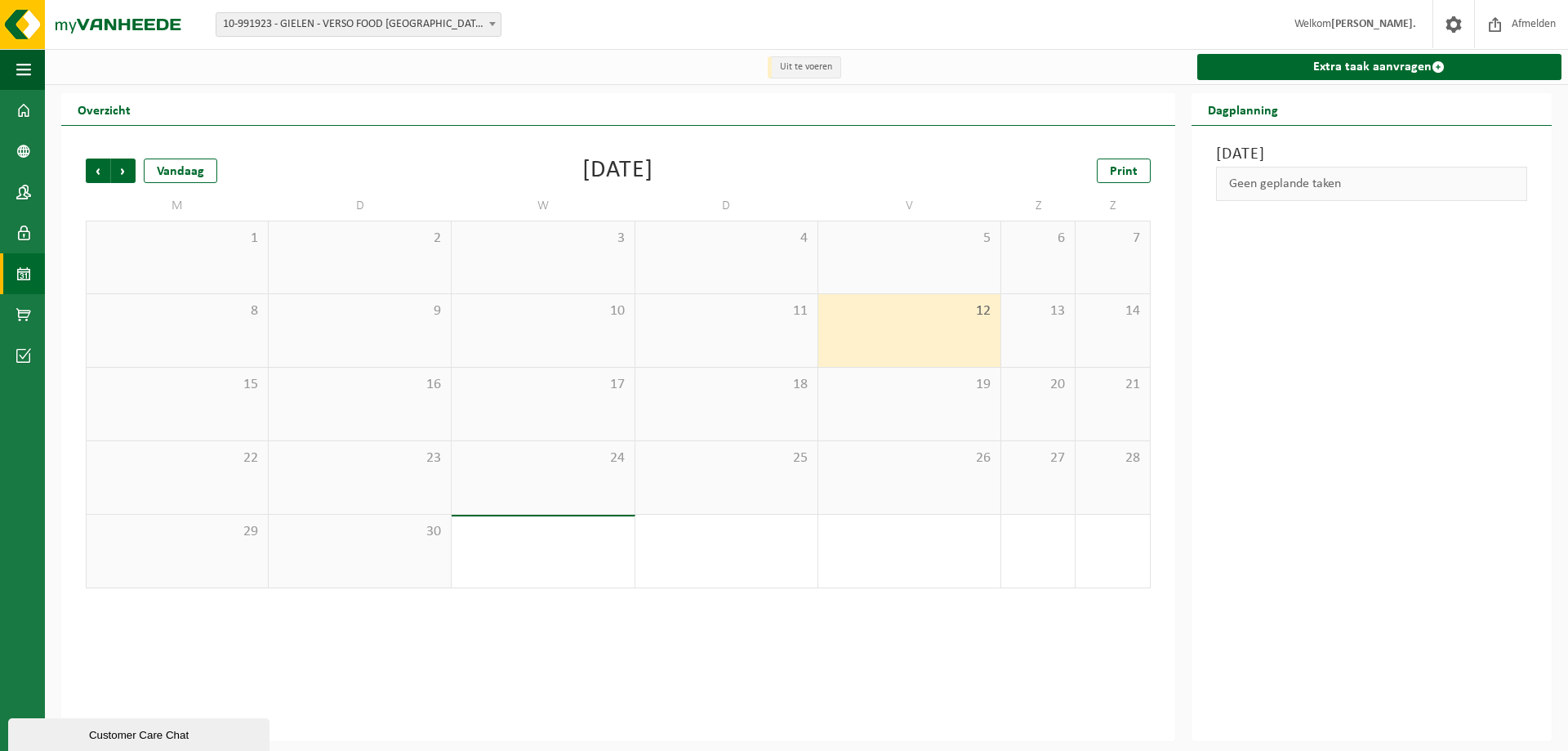
drag, startPoint x: 930, startPoint y: 269, endPoint x: 736, endPoint y: 269, distance: 194.0
click at [925, 269] on div "5" at bounding box center [909, 258] width 182 height 72
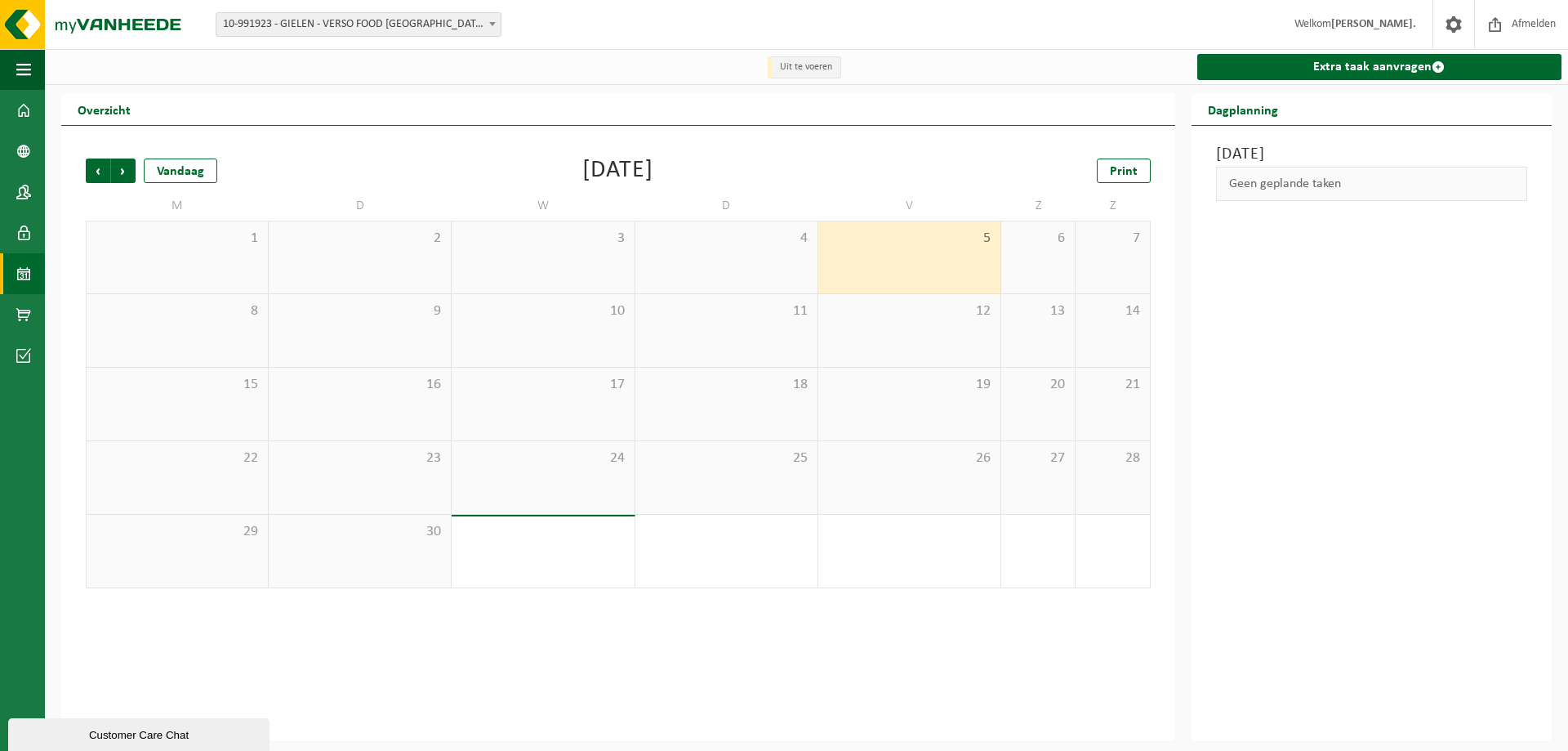
click at [734, 269] on div "4" at bounding box center [726, 258] width 182 height 72
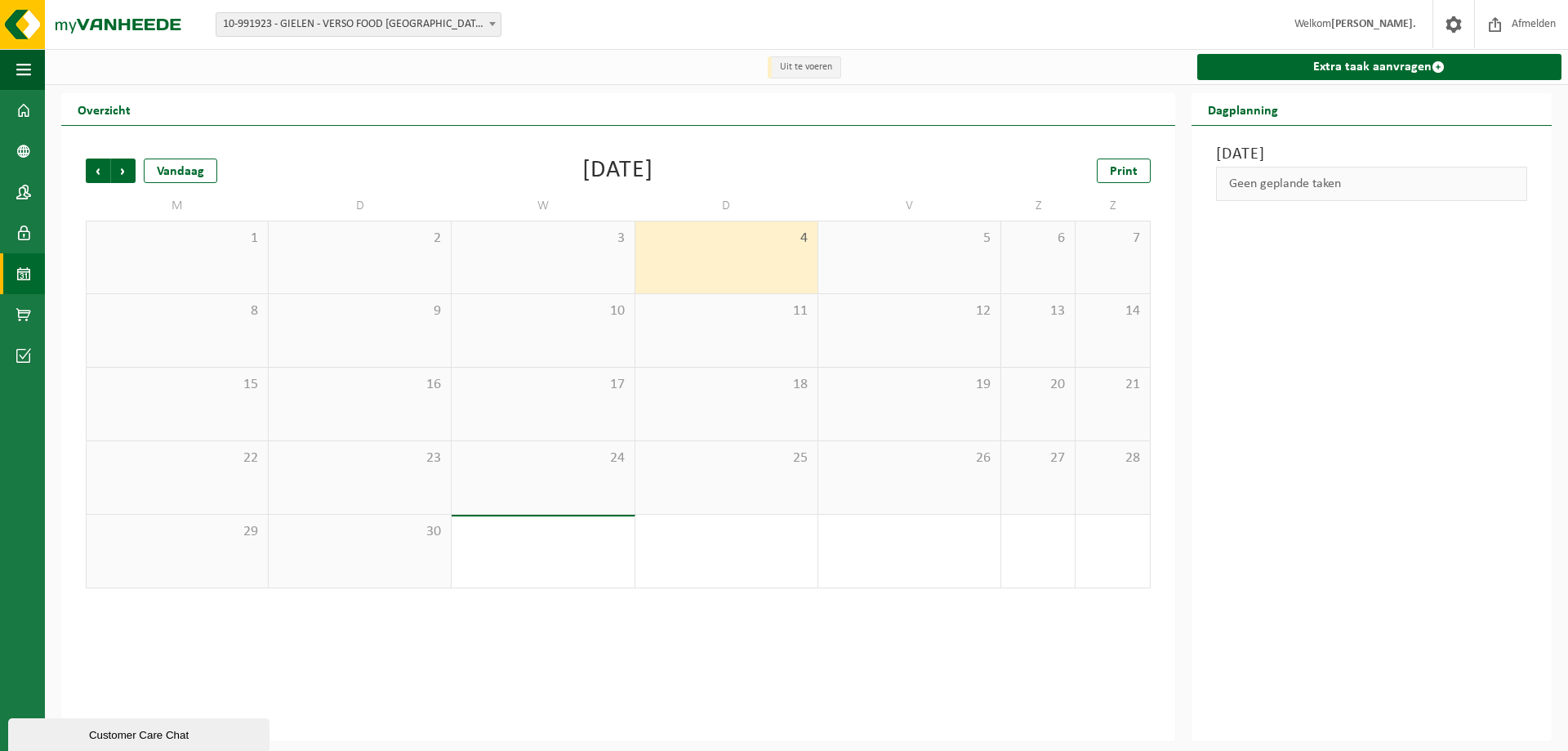
click at [588, 269] on div "3" at bounding box center [542, 258] width 182 height 72
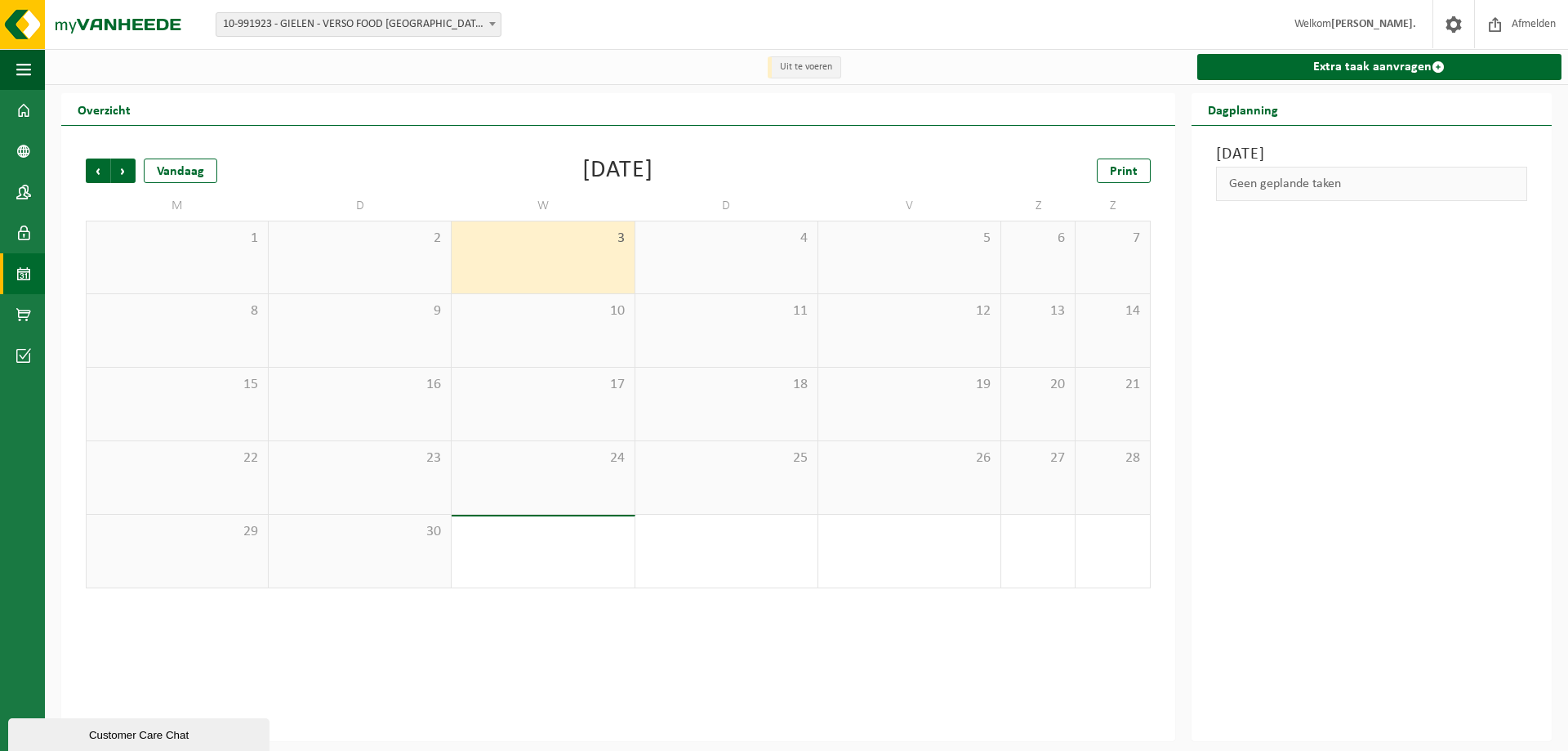
click at [396, 271] on div "2" at bounding box center [360, 258] width 182 height 72
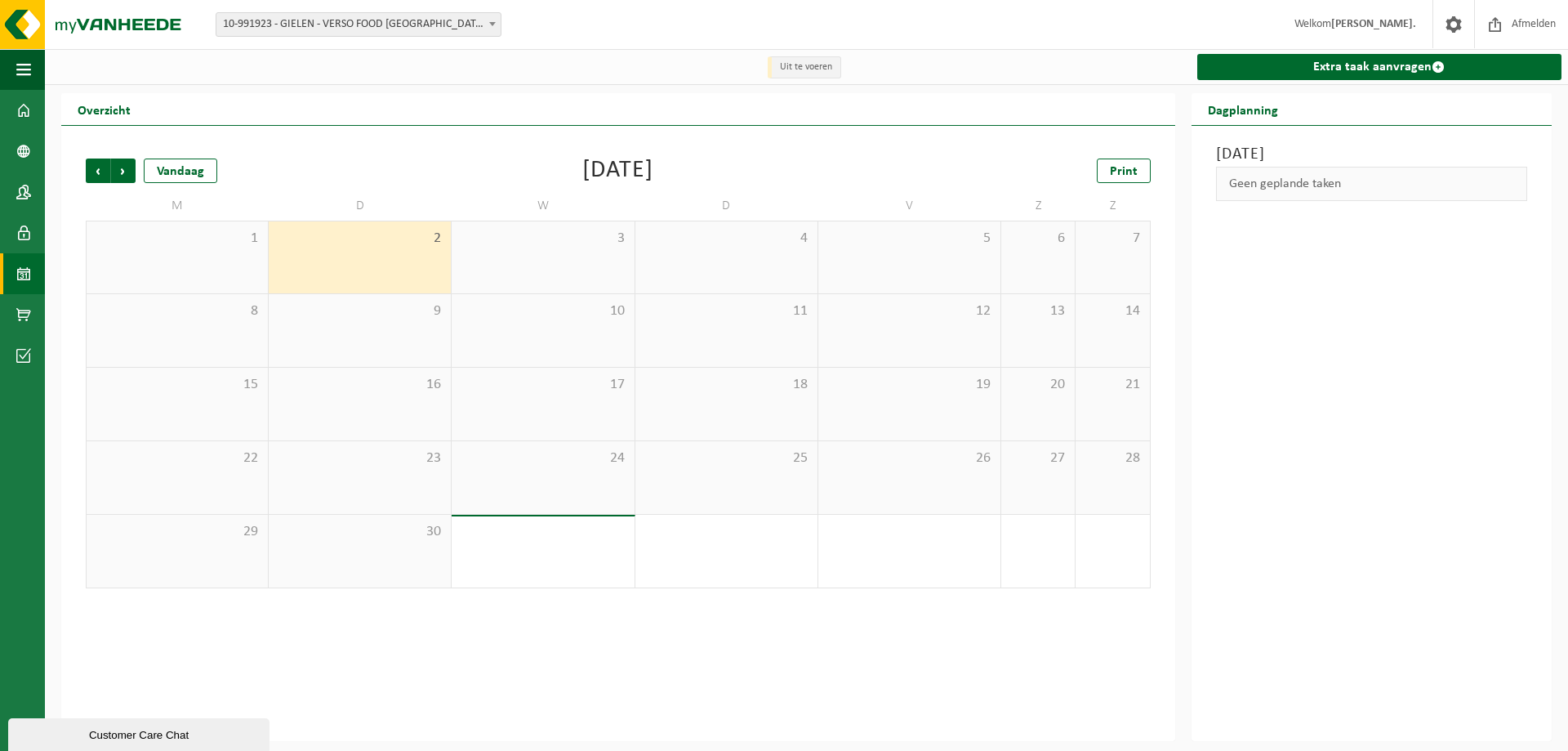
click at [192, 260] on div "1" at bounding box center [177, 258] width 181 height 72
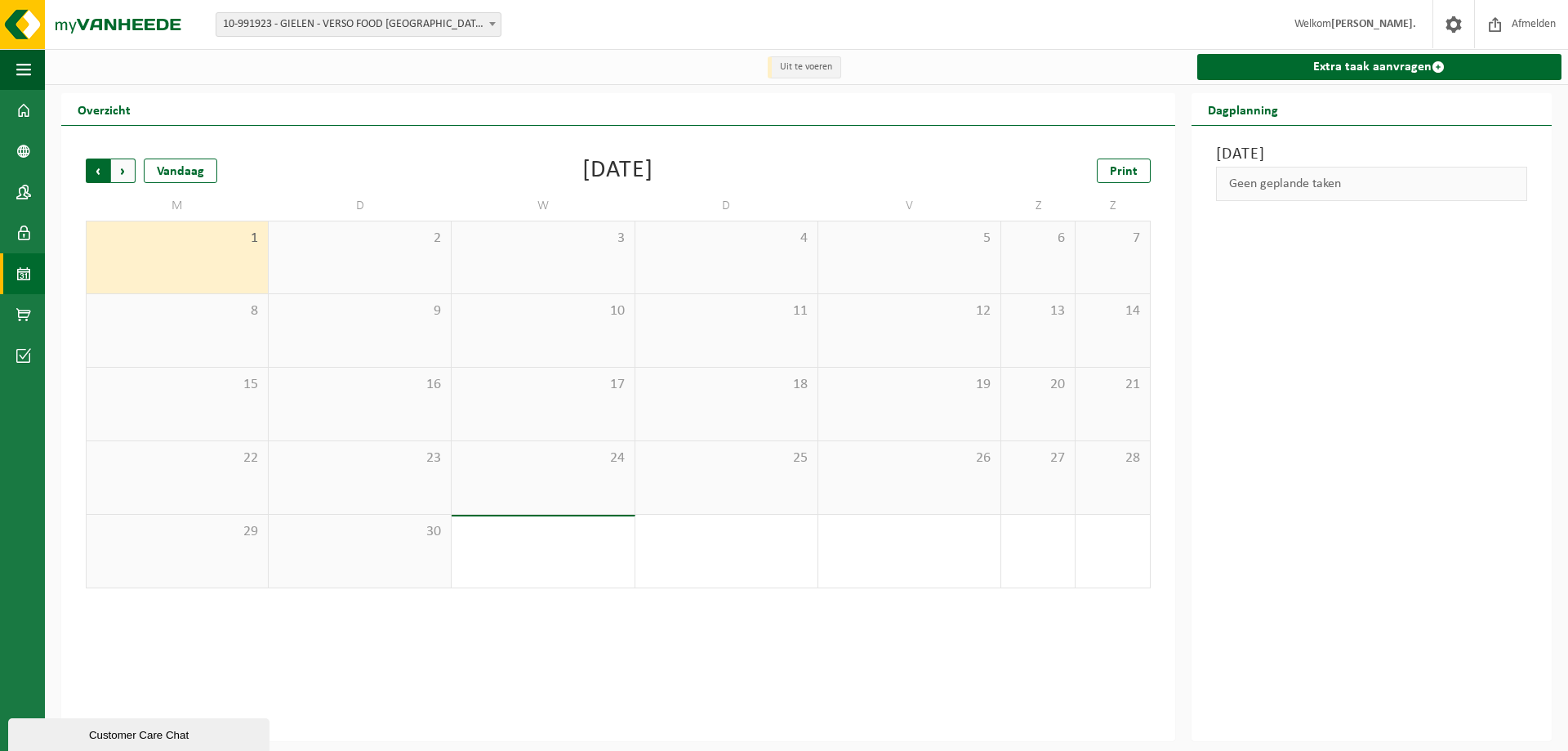
click at [117, 166] on span "Volgende" at bounding box center [123, 170] width 24 height 24
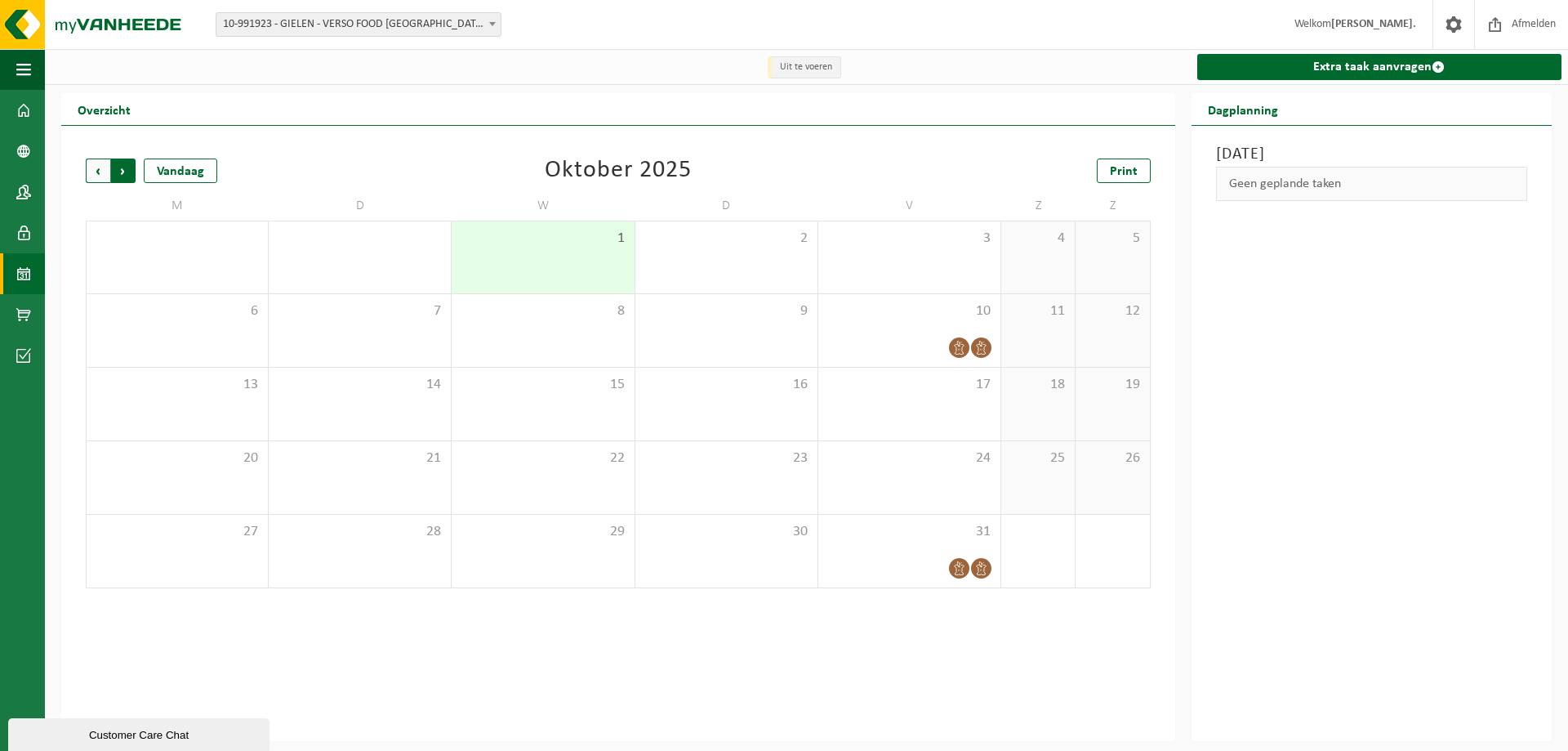
click at [100, 169] on span "Vorige" at bounding box center [97, 170] width 24 height 24
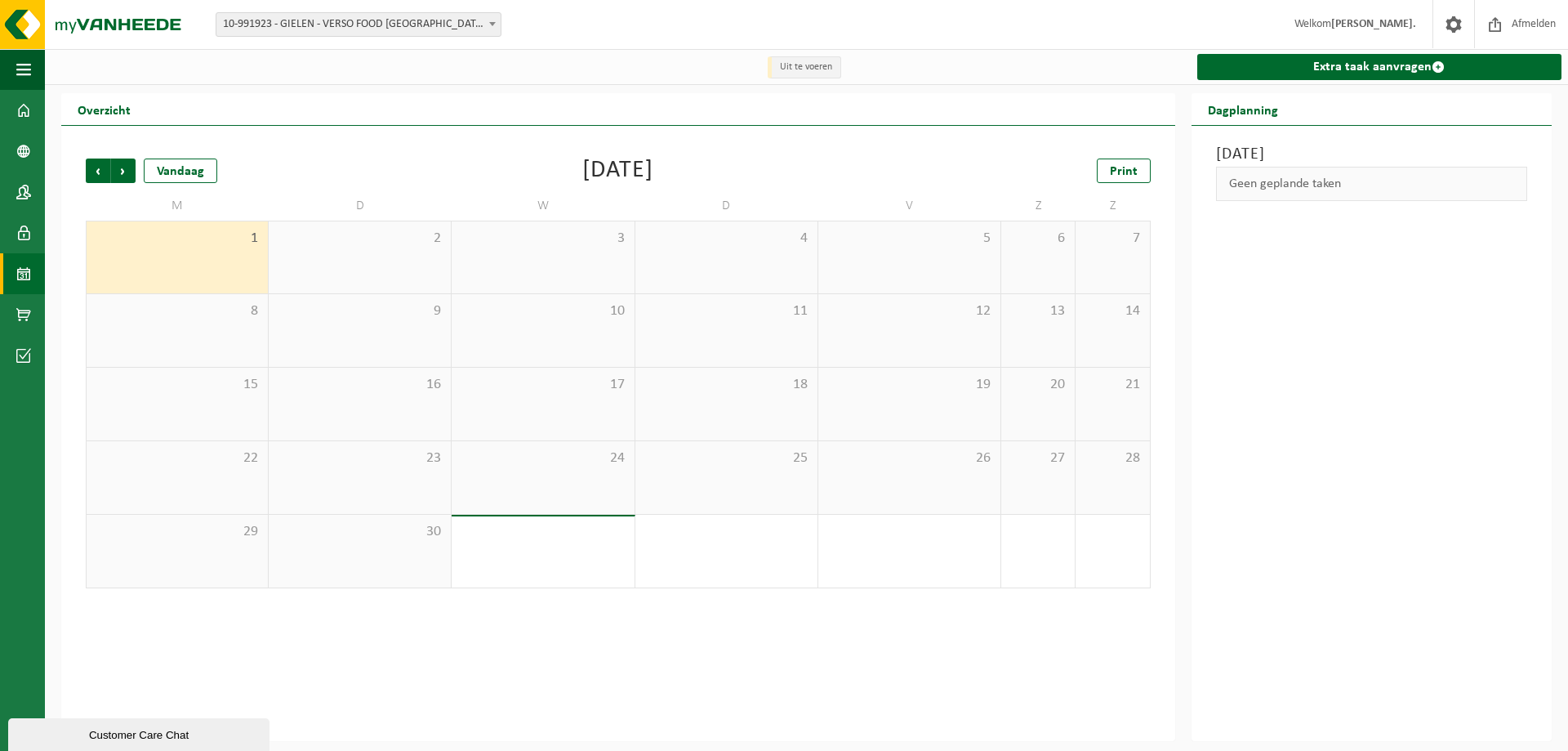
click at [952, 416] on div "19" at bounding box center [909, 404] width 182 height 73
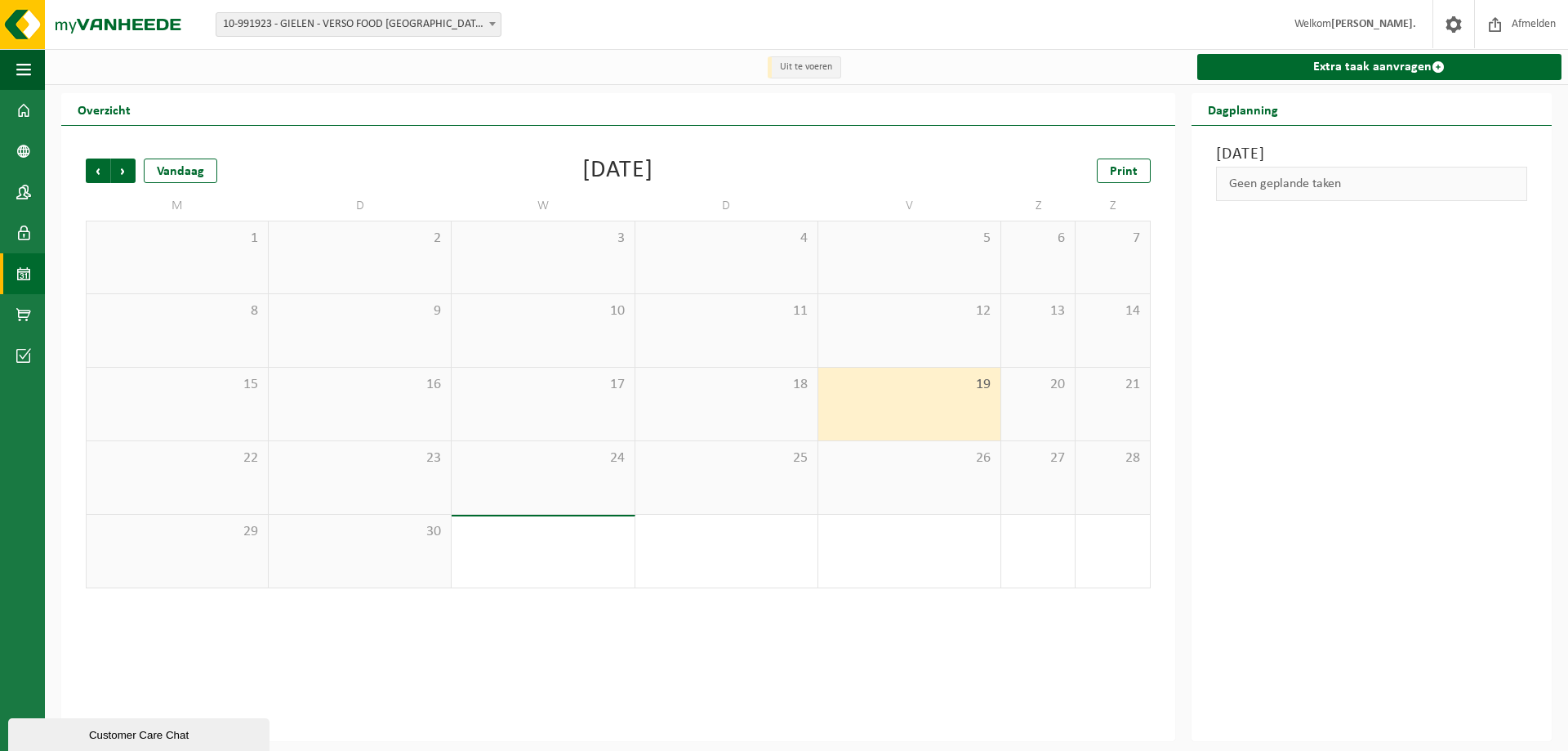
click at [300, 19] on span "10-991923 - GIELEN - VERSO FOOD [GEOGRAPHIC_DATA] - [GEOGRAPHIC_DATA]" at bounding box center [358, 23] width 284 height 23
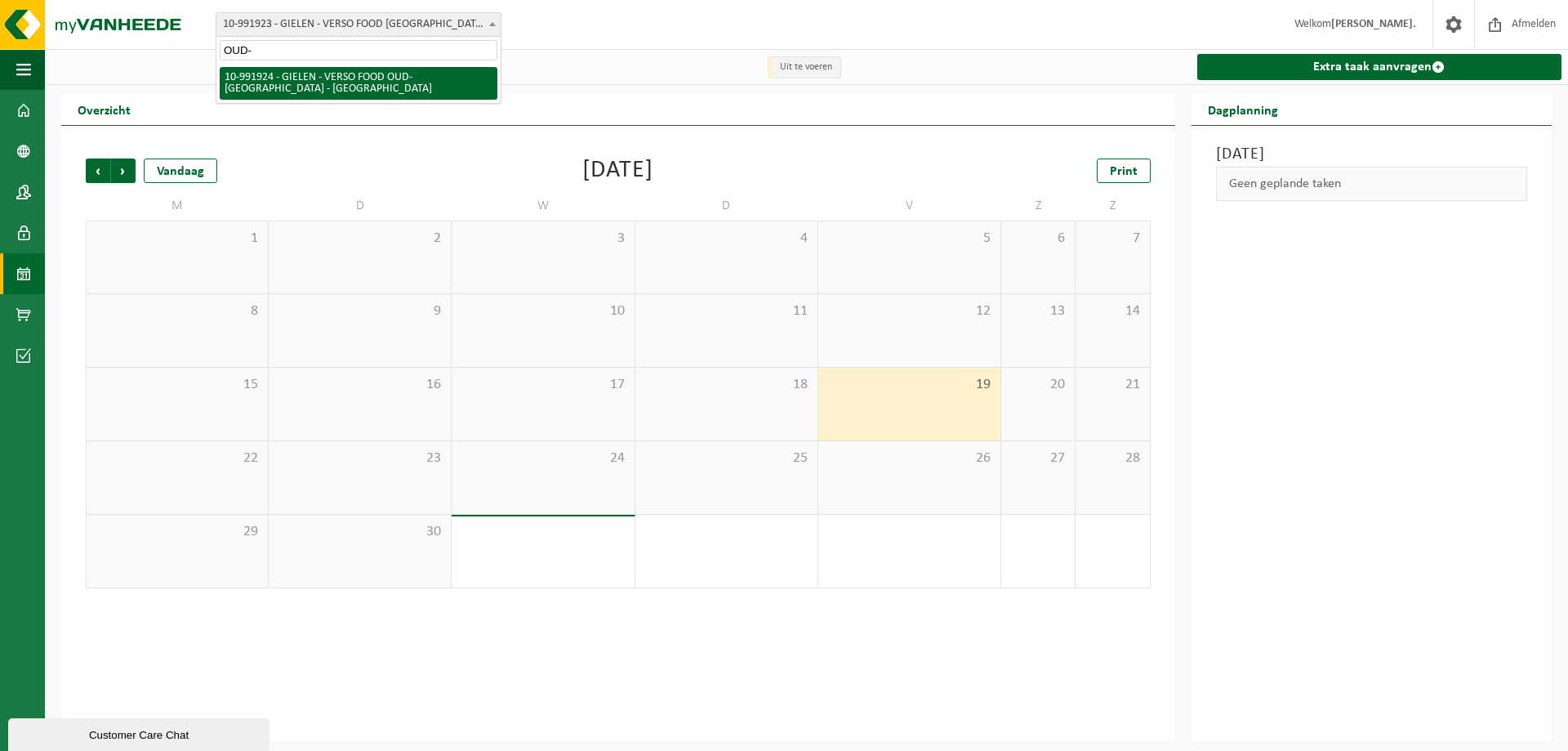
type input "OUD-"
select select "170007"
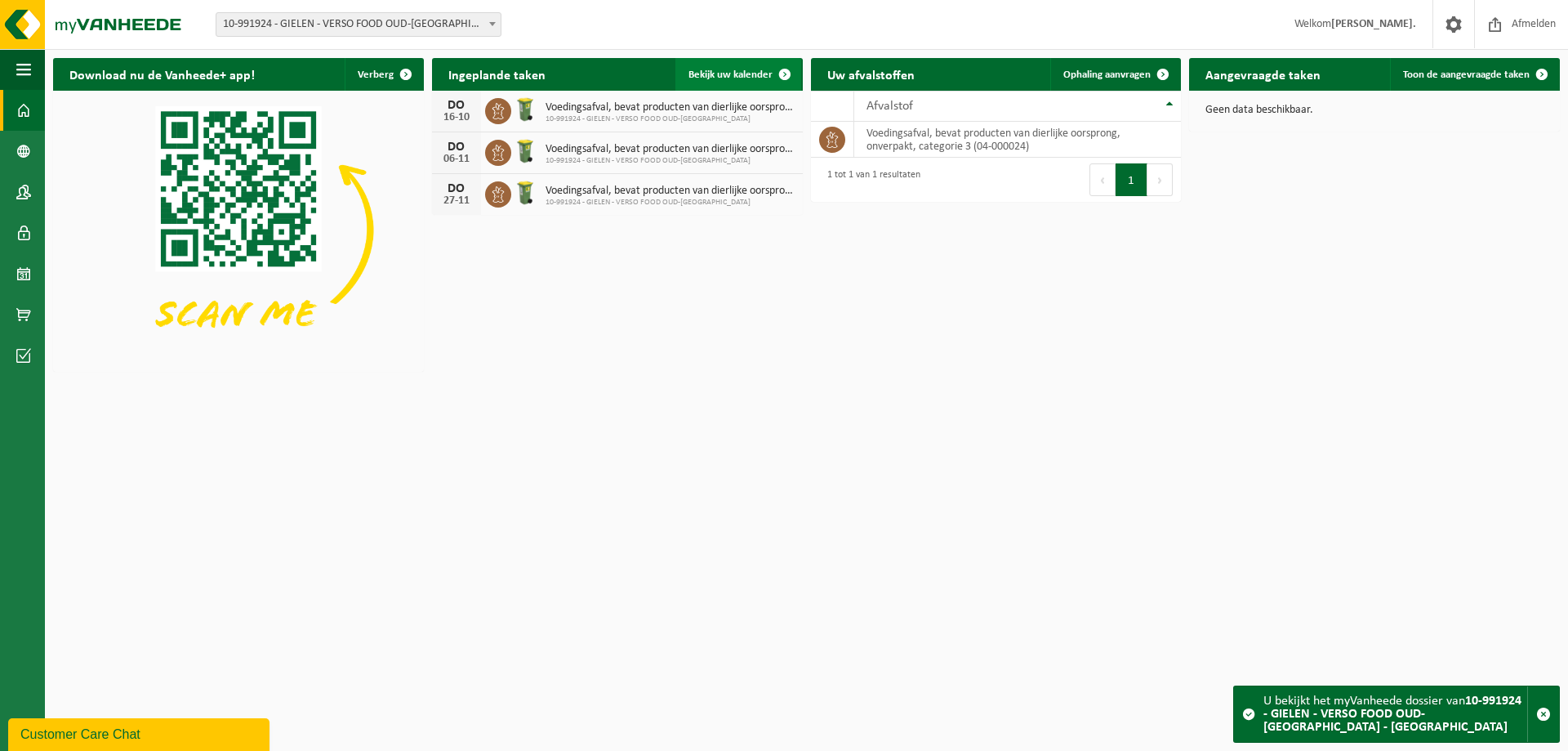
click at [759, 73] on span "Bekijk uw kalender" at bounding box center [730, 75] width 84 height 11
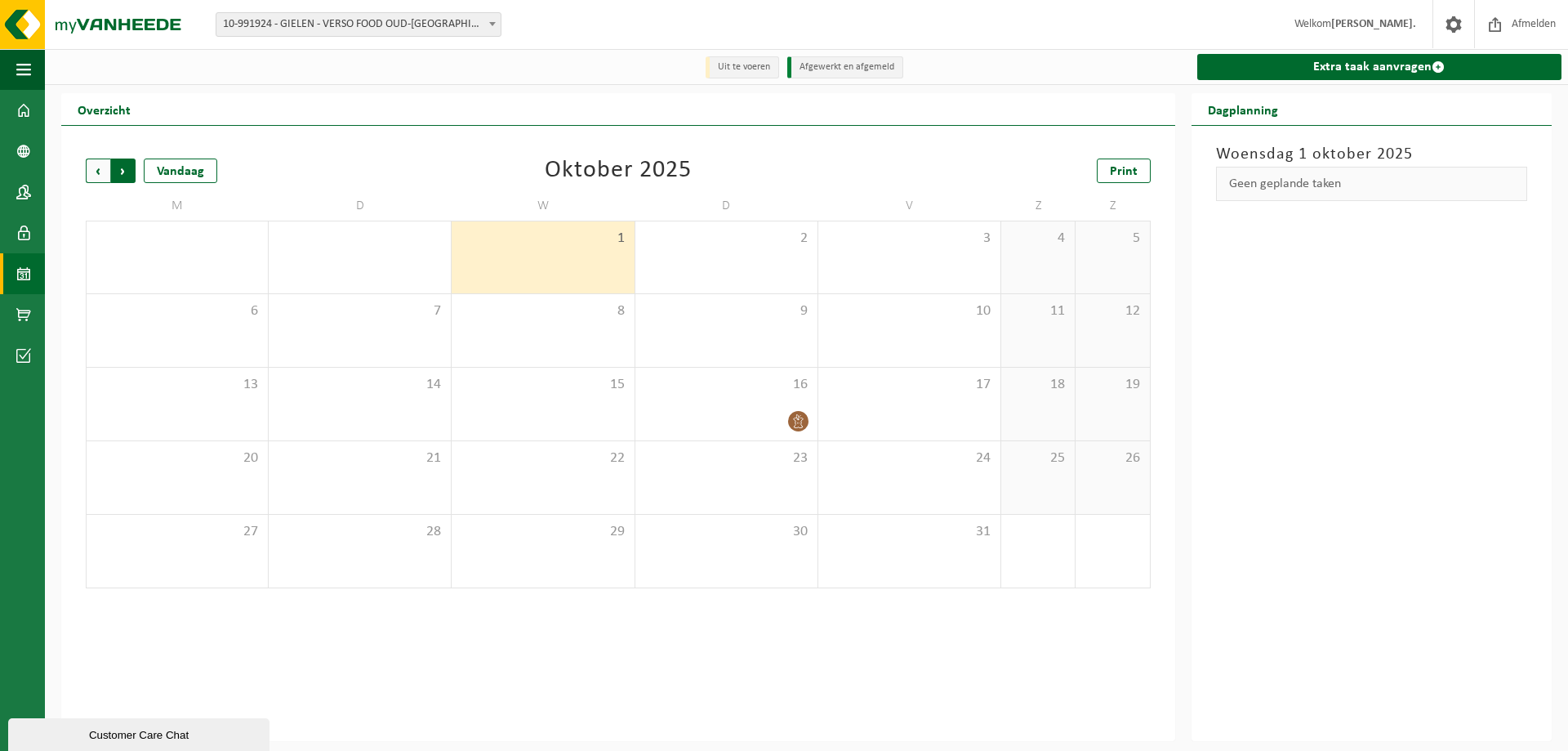
click at [94, 160] on span "Vorige" at bounding box center [97, 170] width 24 height 24
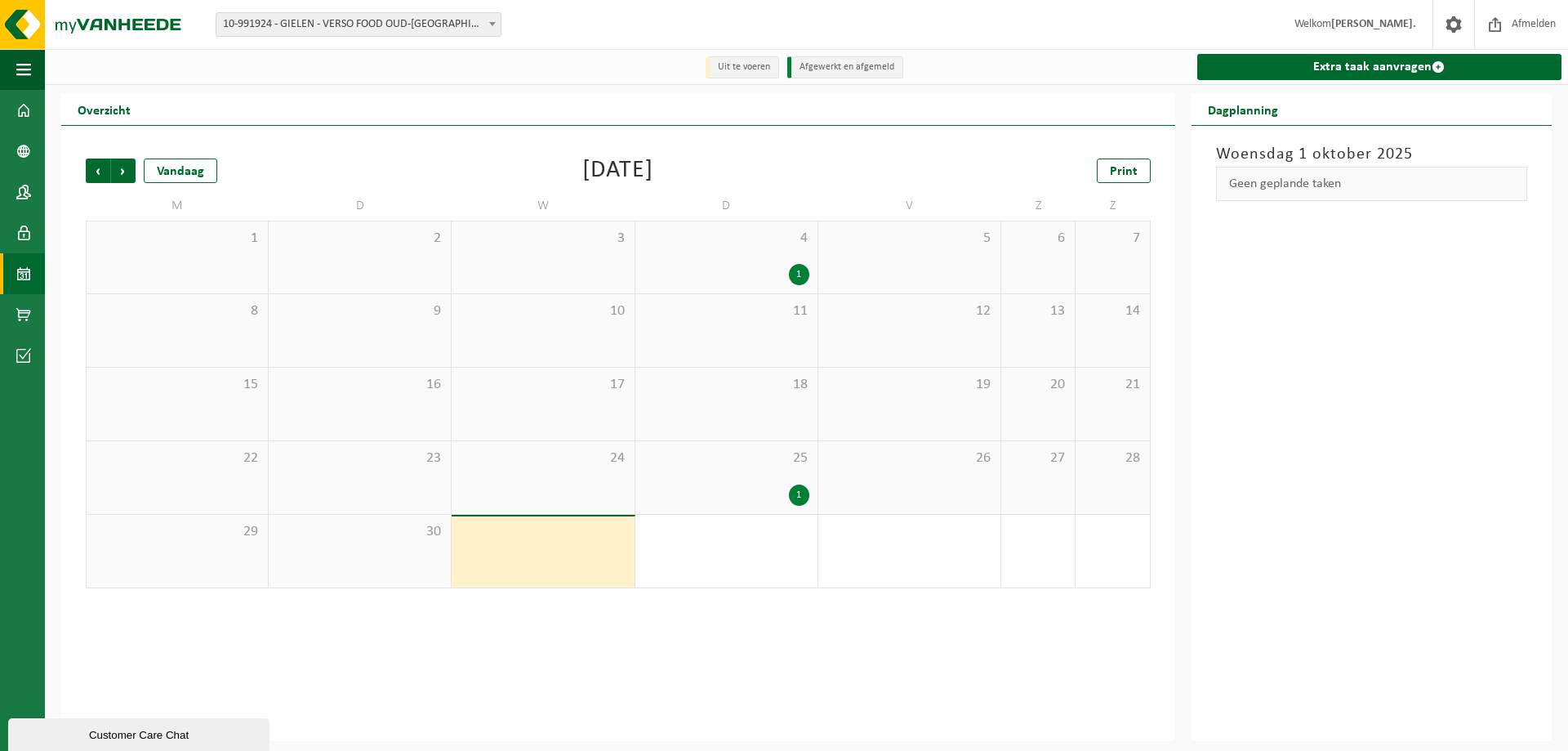
click at [798, 496] on div "1" at bounding box center [798, 495] width 21 height 22
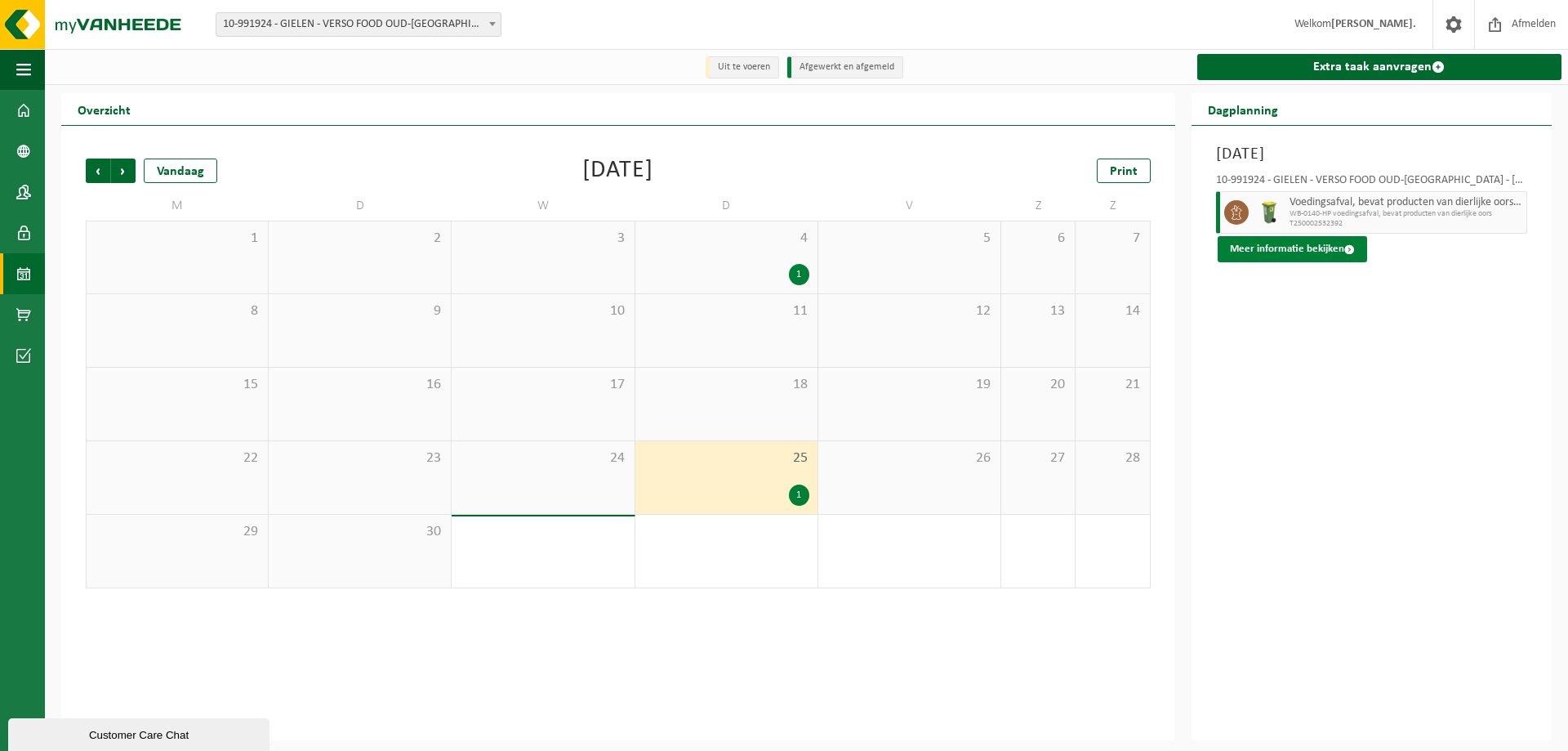
click at [1281, 254] on button "Meer informatie bekijken" at bounding box center [1292, 249] width 150 height 26
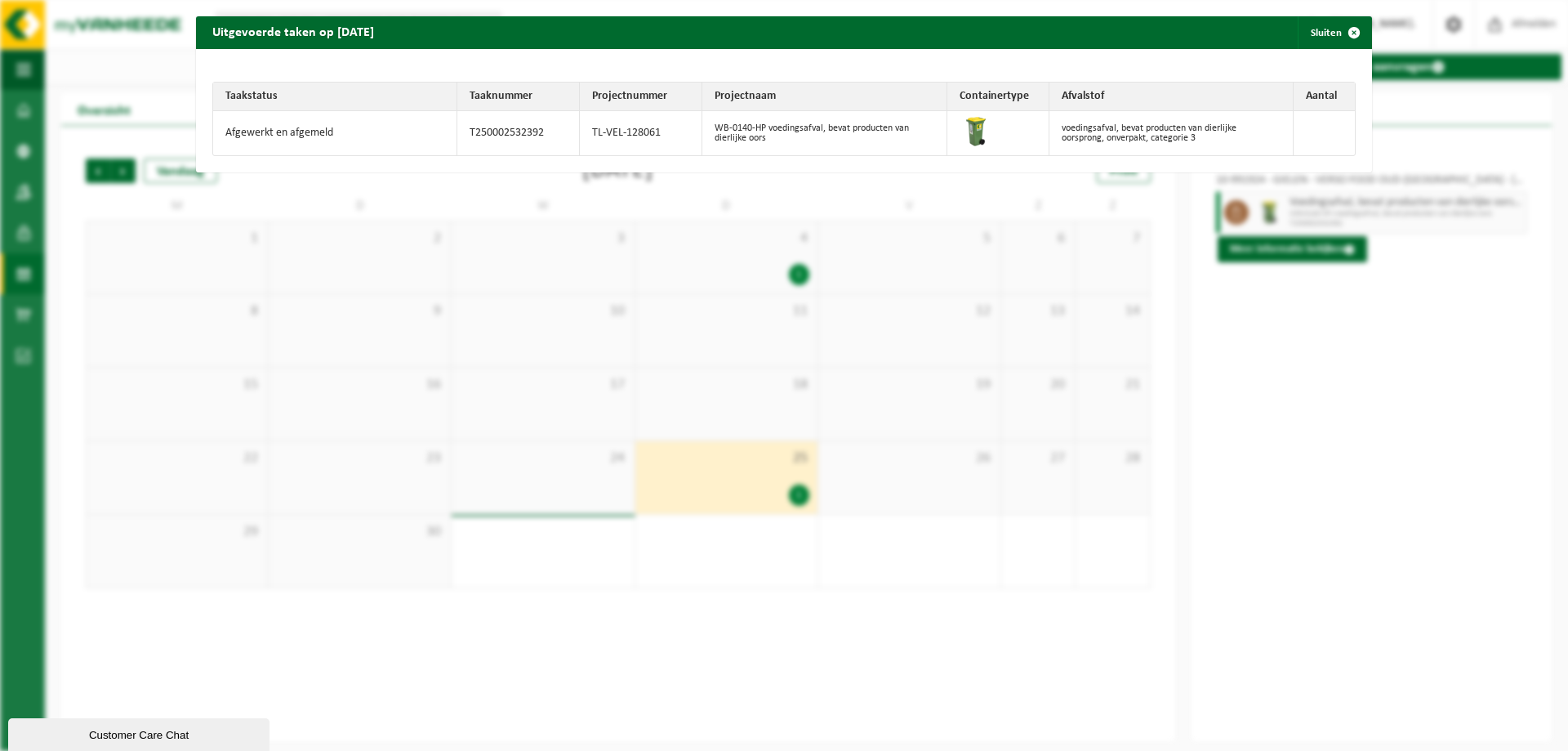
click at [1063, 152] on td "voedingsafval, bevat producten van dierlijke oorsprong, onverpakt, categorie 3" at bounding box center [1171, 133] width 244 height 44
click at [1066, 143] on td "voedingsafval, bevat producten van dierlijke oorsprong, onverpakt, categorie 3" at bounding box center [1171, 133] width 244 height 44
click at [1337, 32] on span "button" at bounding box center [1354, 32] width 32 height 32
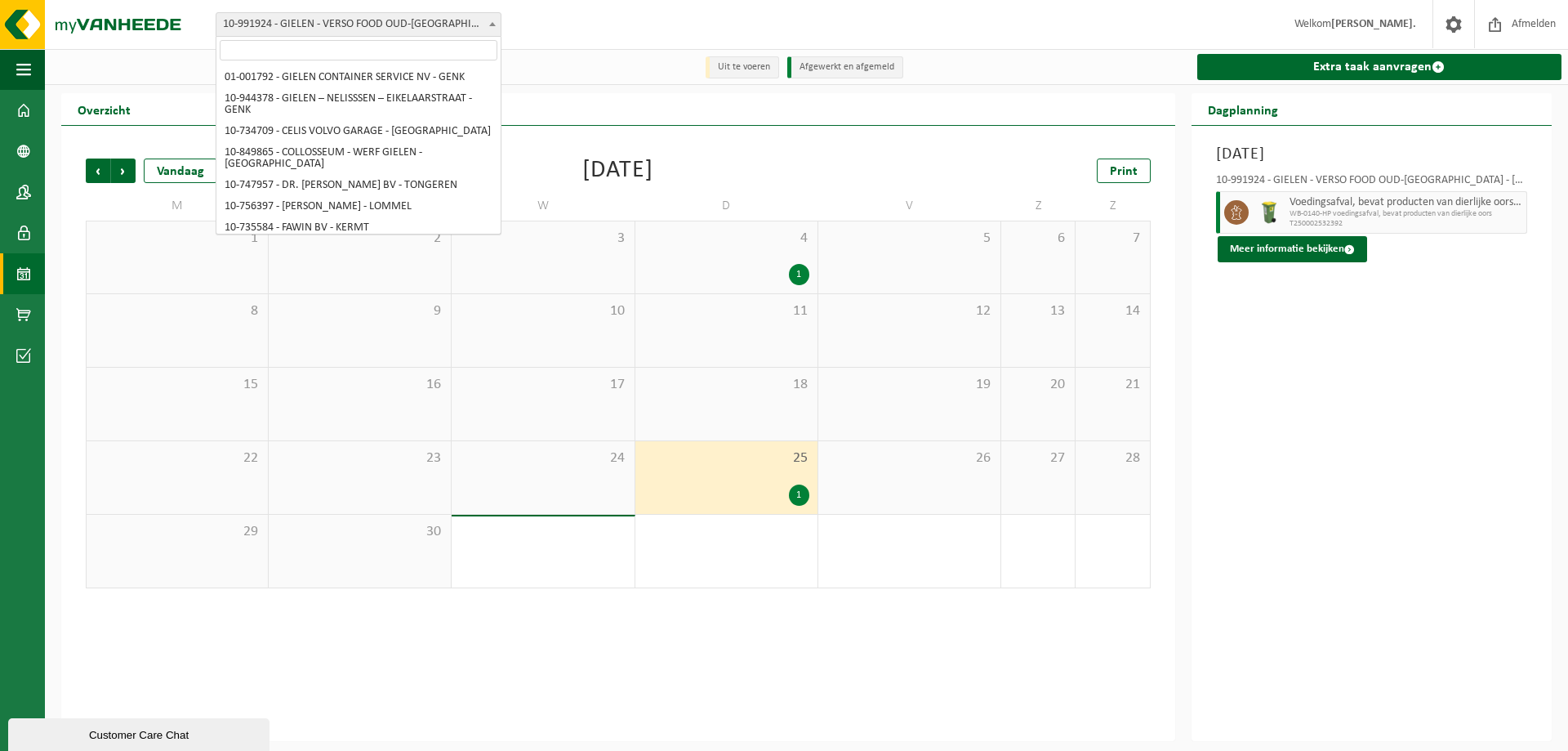
click at [413, 26] on span "10-991924 - GIELEN - VERSO FOOD OUD-[GEOGRAPHIC_DATA] - [GEOGRAPHIC_DATA]" at bounding box center [358, 23] width 284 height 23
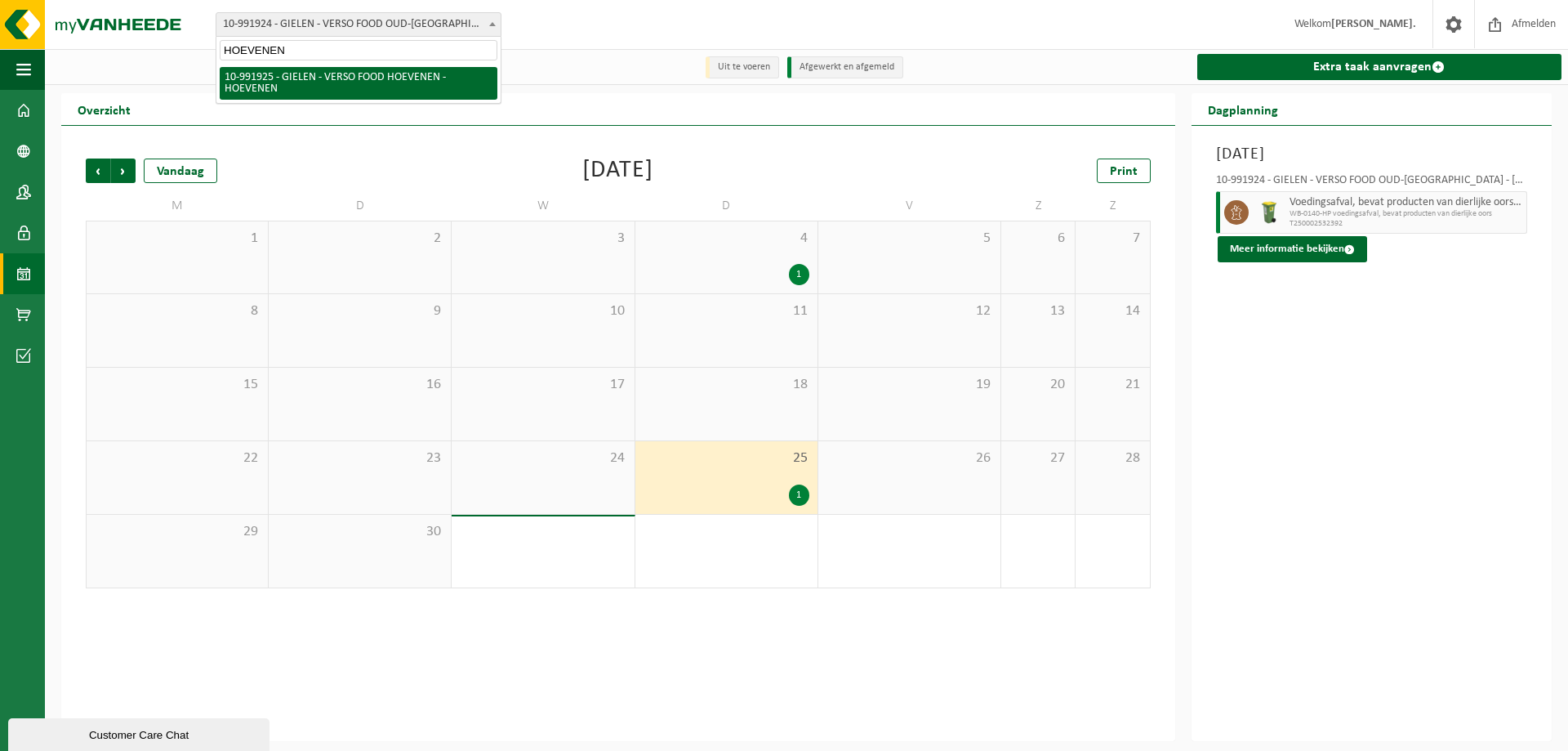
type input "HOEVENEN"
select select "170008"
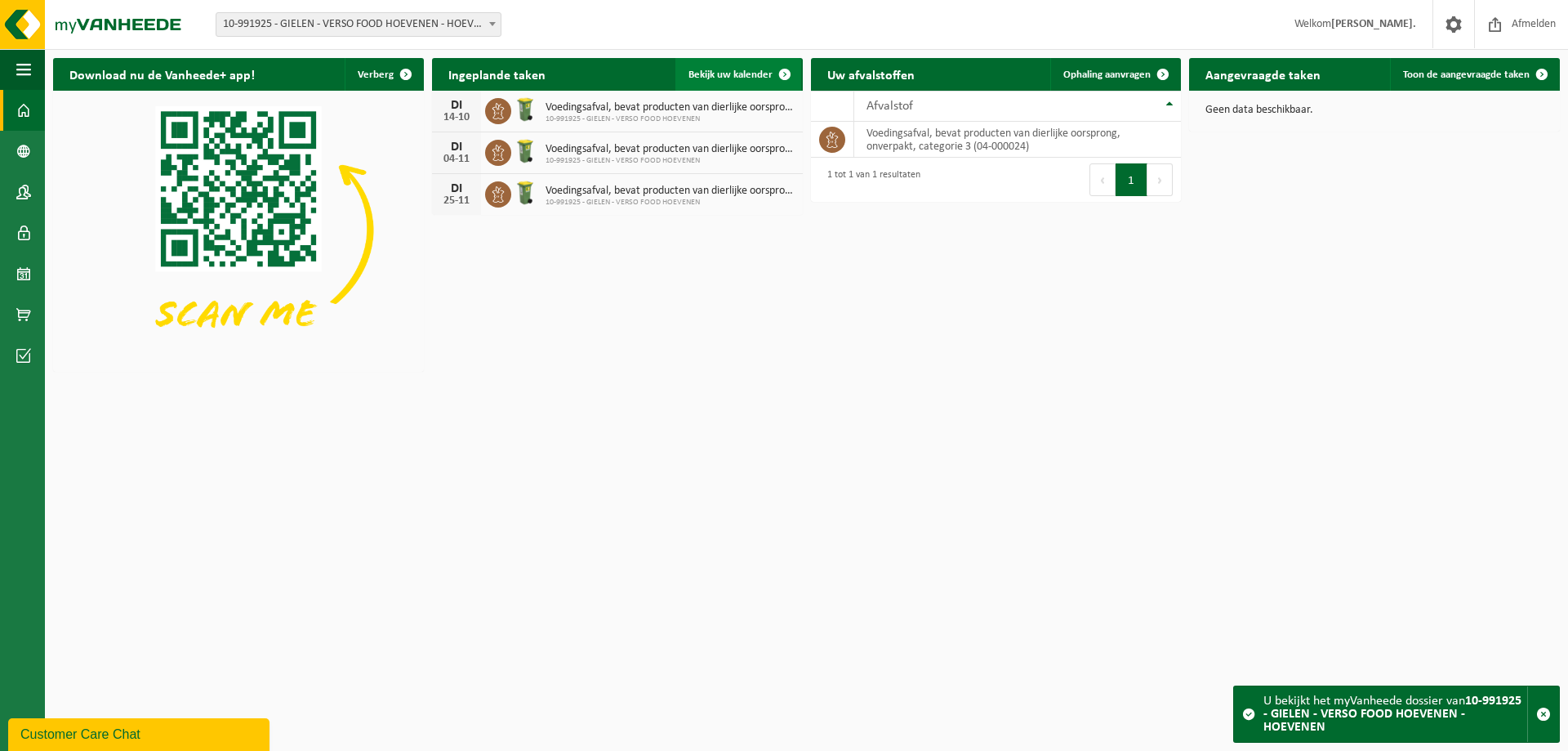
click at [764, 75] on span "Bekijk uw kalender" at bounding box center [730, 75] width 84 height 11
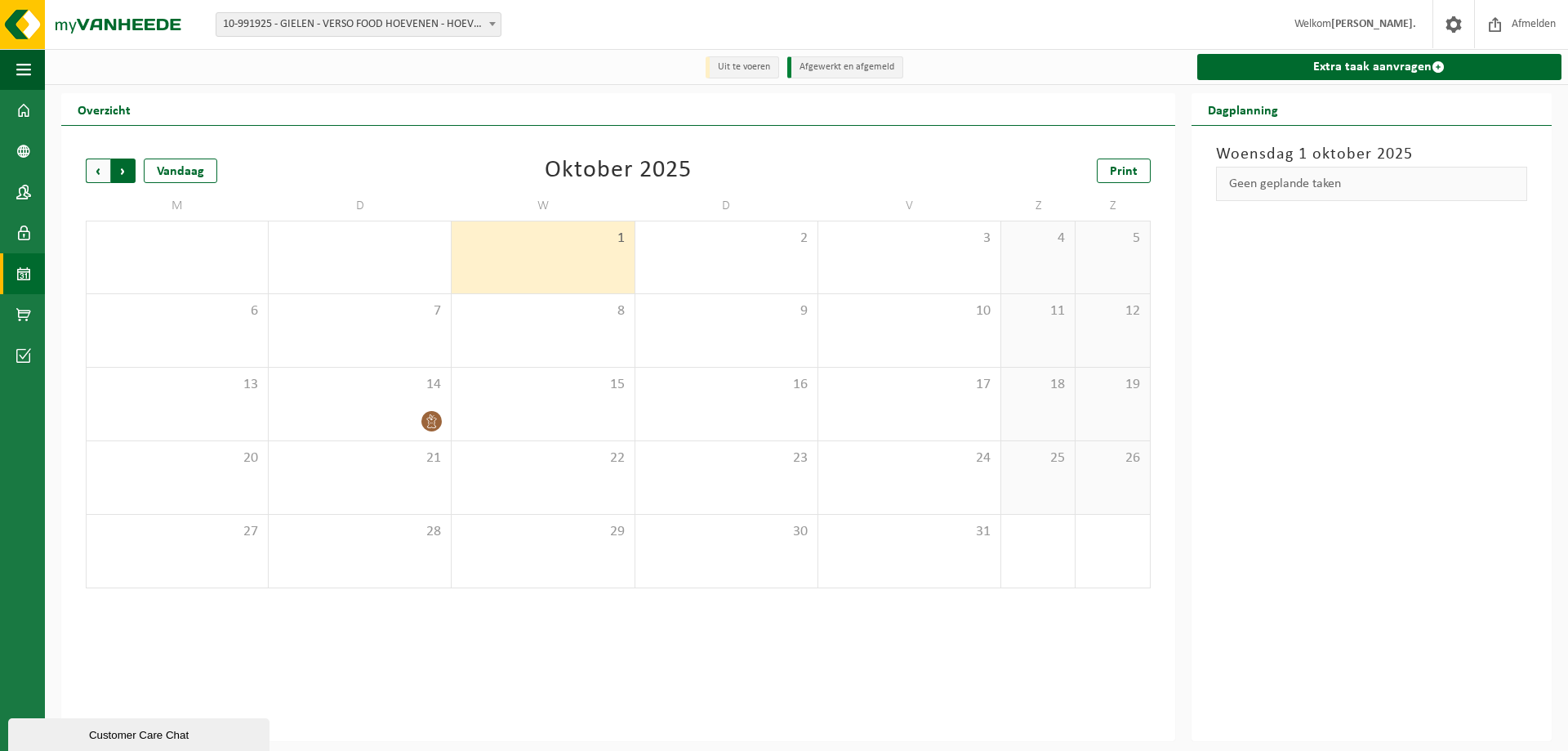
click at [96, 169] on span "Vorige" at bounding box center [97, 170] width 24 height 24
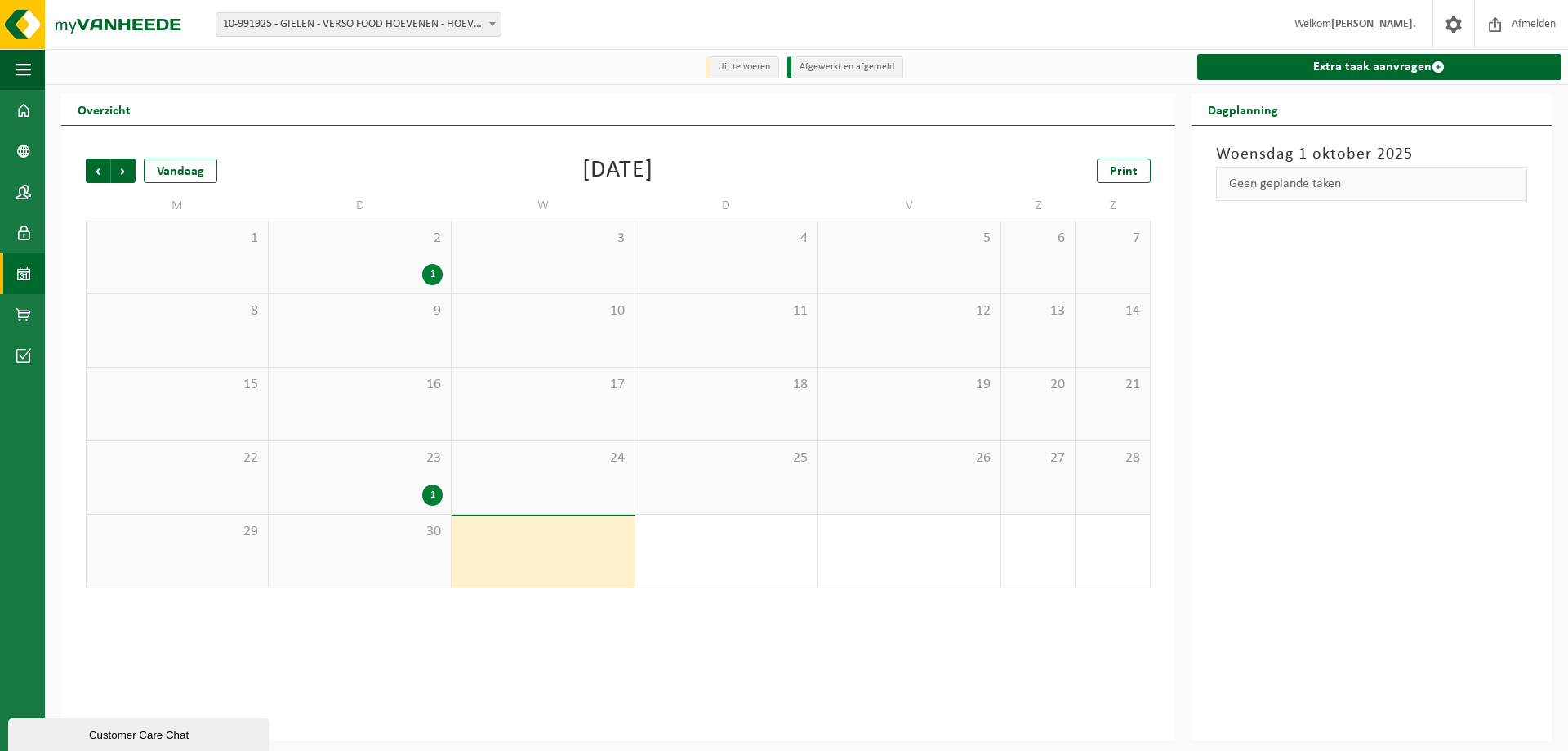
click at [428, 490] on div "1" at bounding box center [432, 495] width 21 height 22
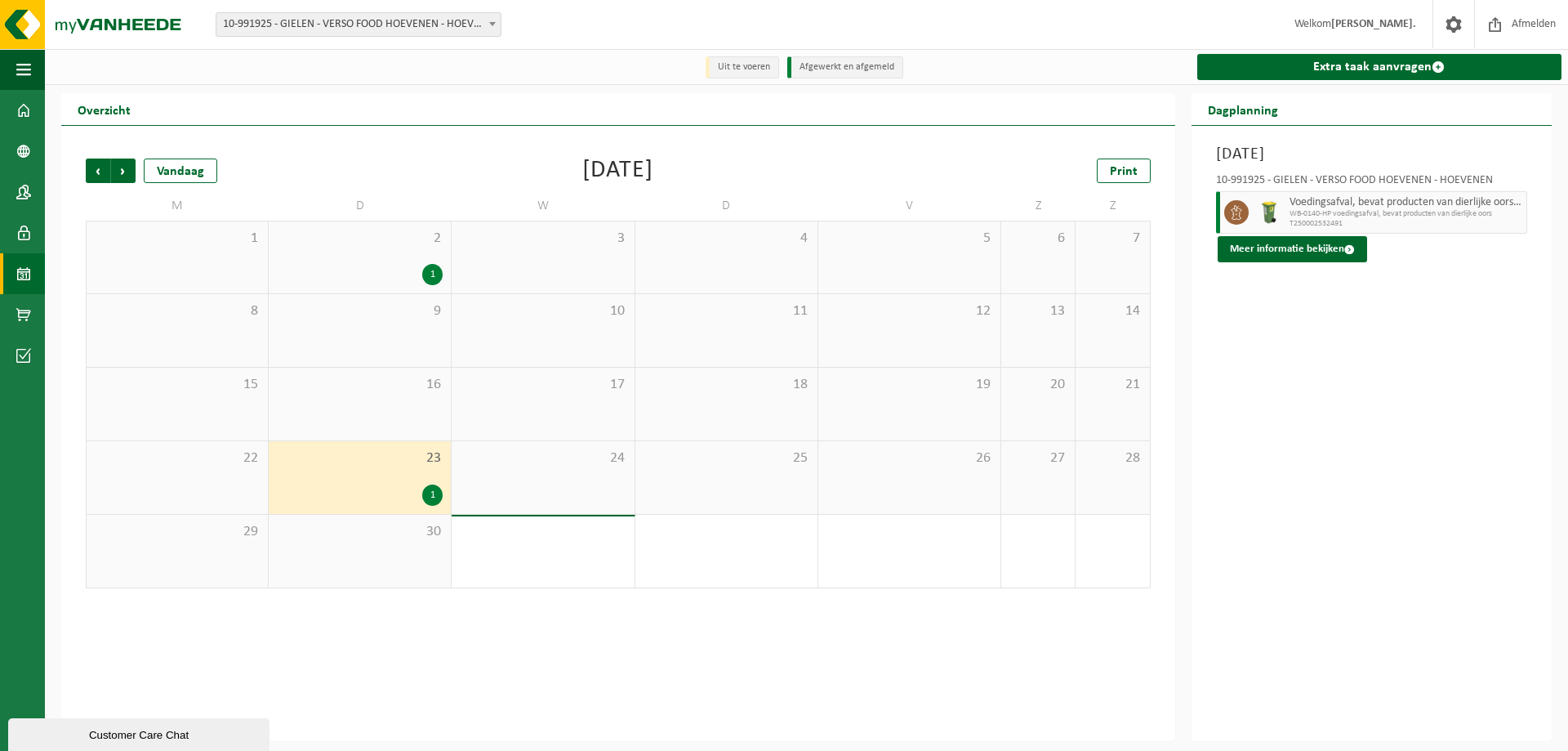
click at [1298, 206] on span "Voedingsafval, bevat producten van dierlijke oorsprong, onverpakt, categorie 3" at bounding box center [1406, 202] width 232 height 13
click at [1263, 245] on button "Meer informatie bekijken" at bounding box center [1292, 249] width 150 height 26
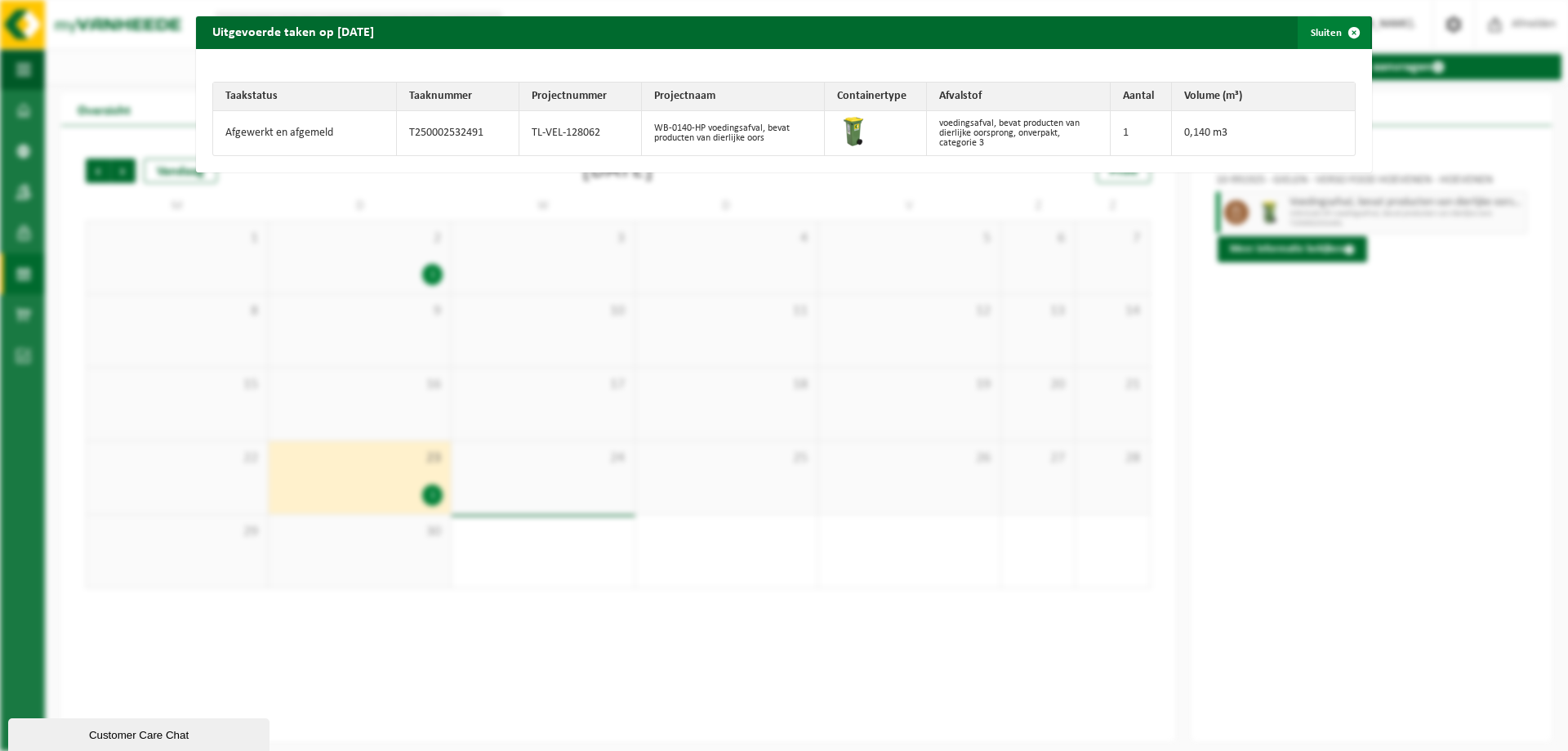
click at [1337, 30] on span "button" at bounding box center [1354, 32] width 32 height 32
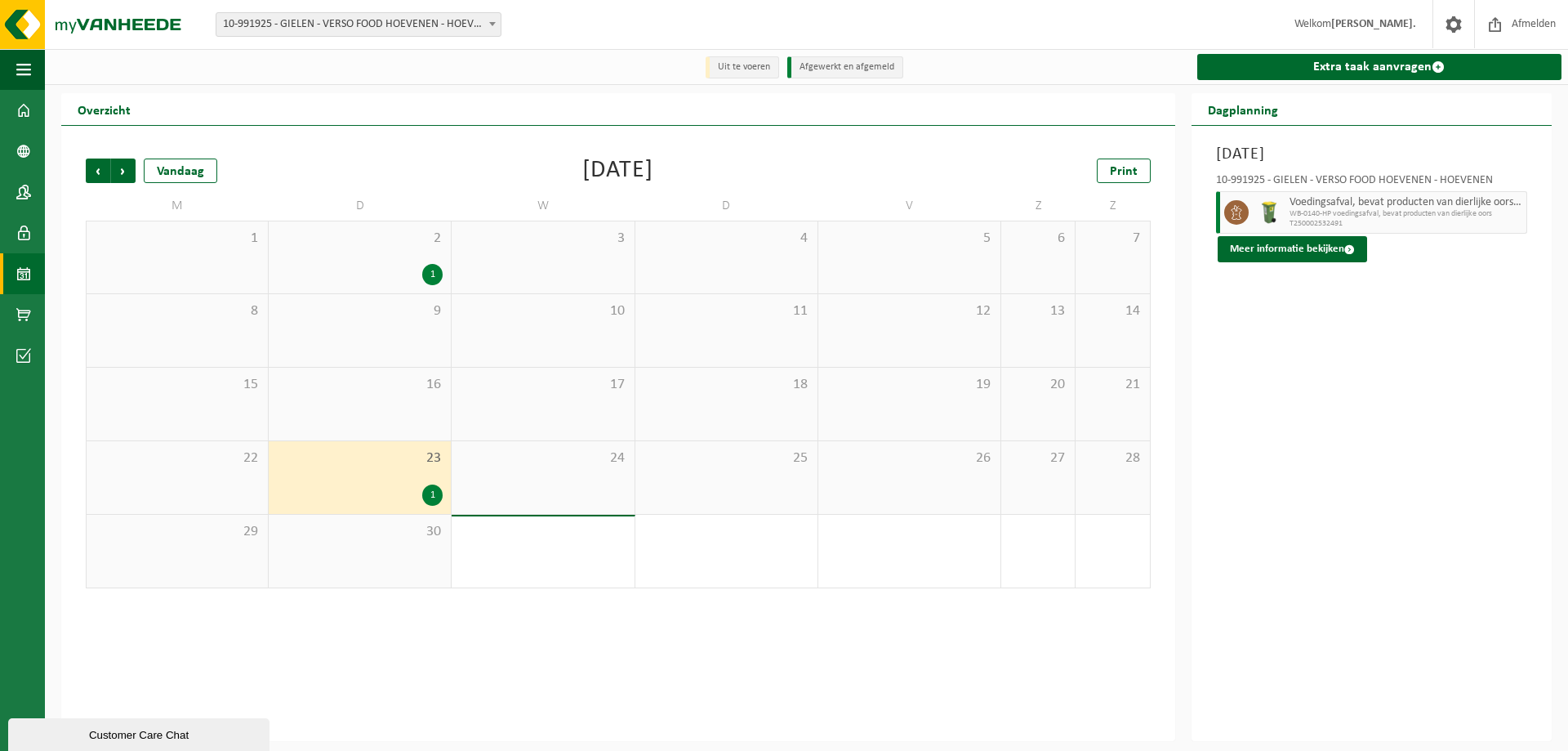
click at [434, 494] on div "1" at bounding box center [432, 495] width 21 height 22
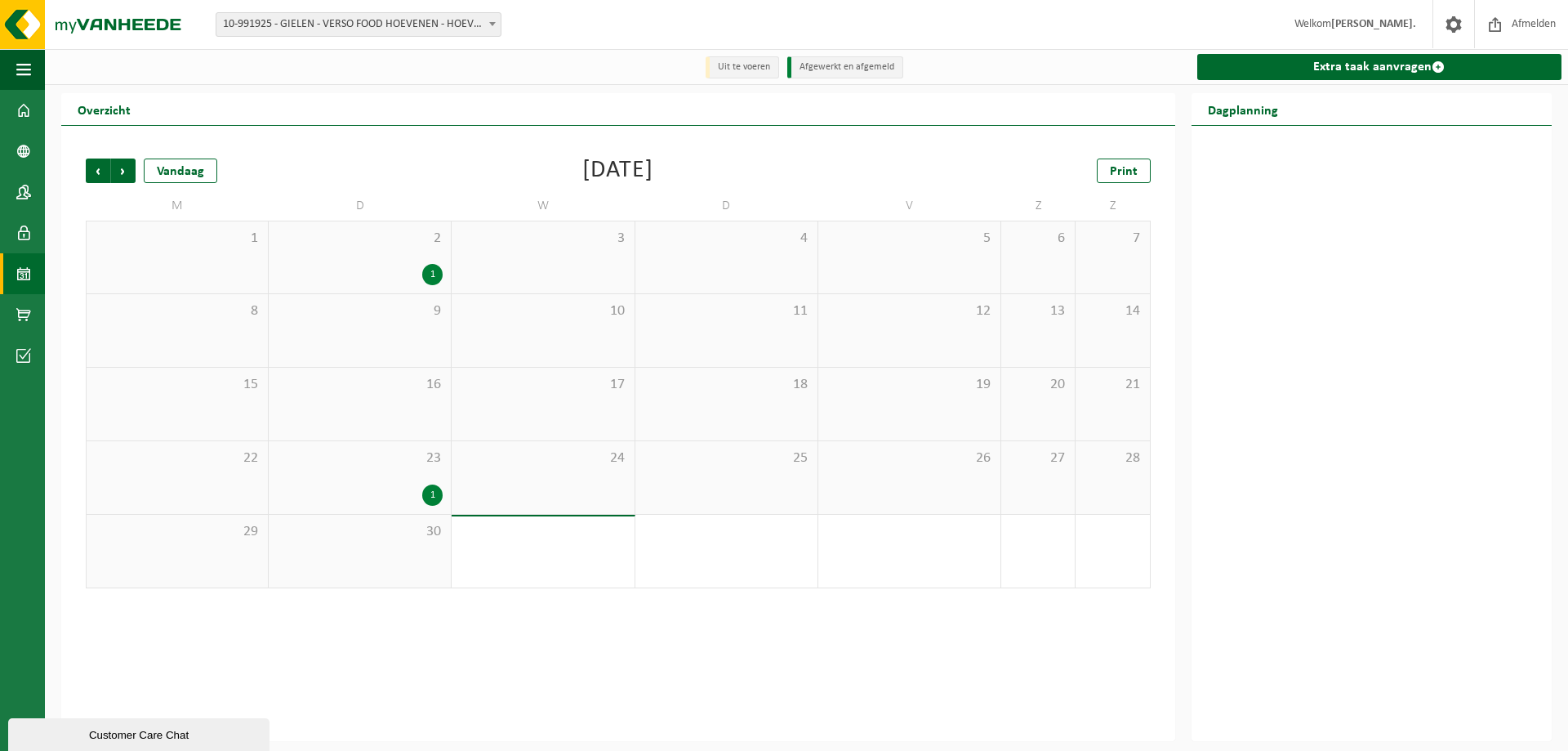
click at [430, 498] on div "1" at bounding box center [432, 495] width 21 height 22
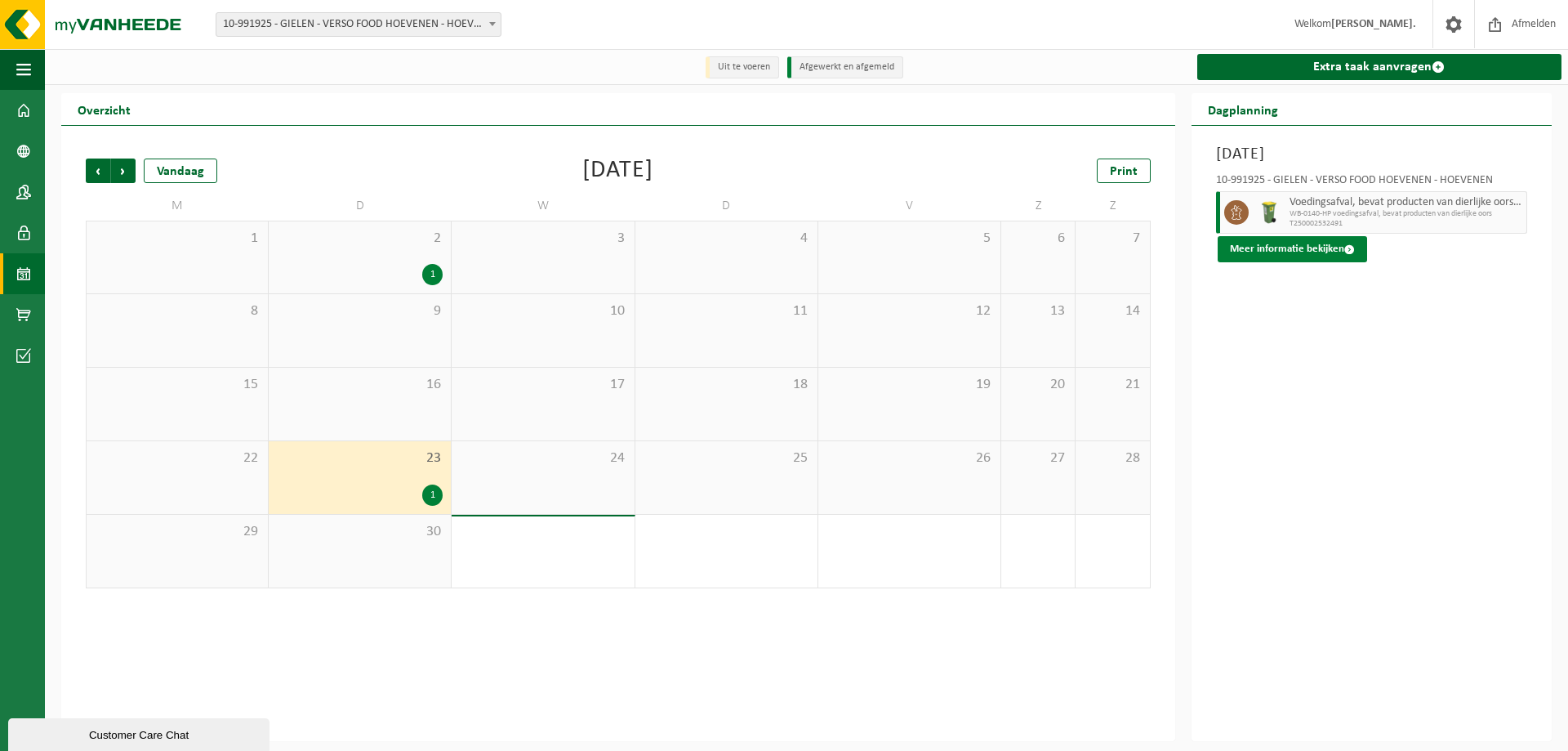
click at [1244, 250] on button "Meer informatie bekijken" at bounding box center [1292, 249] width 150 height 26
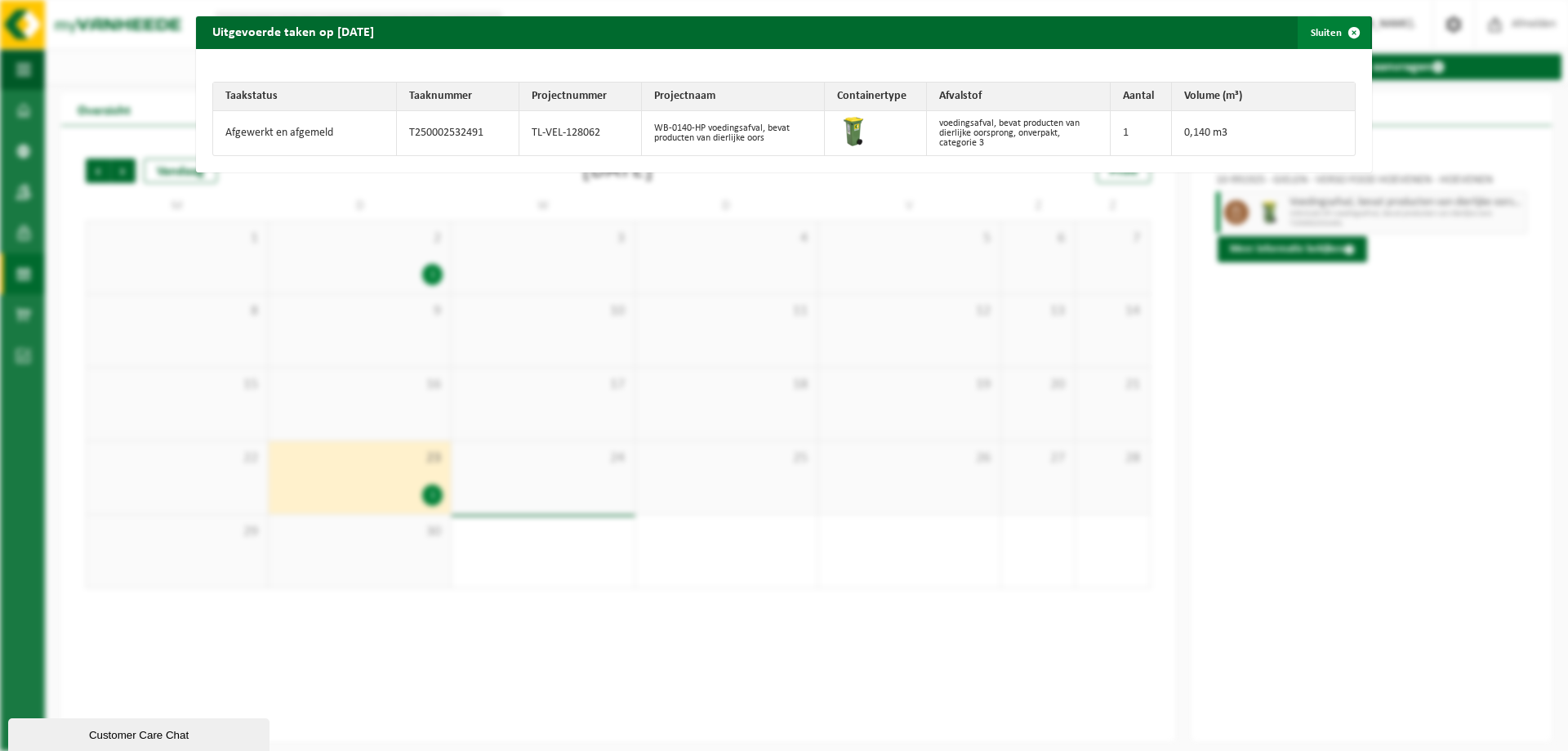
click at [1337, 27] on span "button" at bounding box center [1354, 32] width 32 height 32
